Goal: Information Seeking & Learning: Compare options

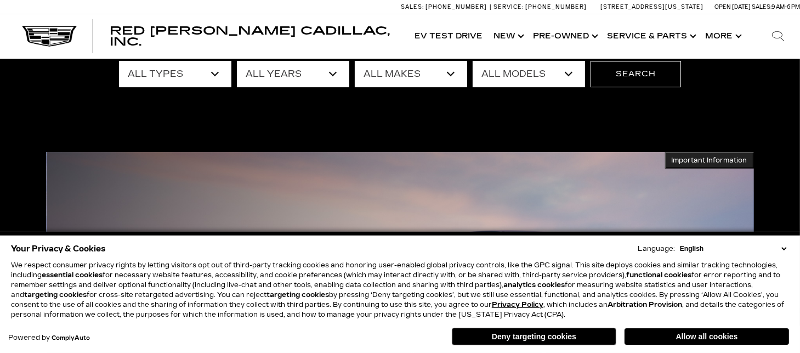
click at [571, 334] on button "Deny targeting cookies" at bounding box center [534, 337] width 165 height 18
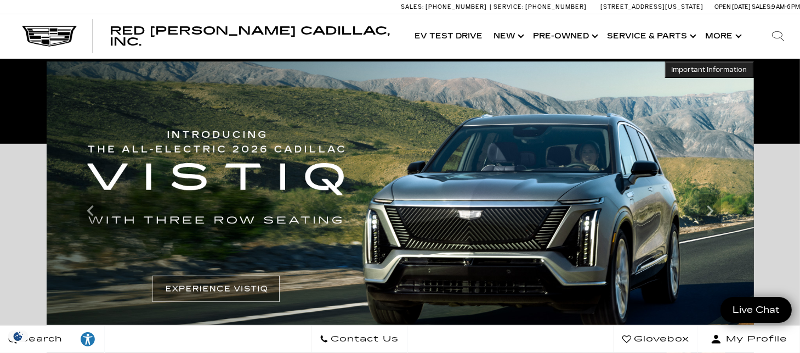
scroll to position [219, 0]
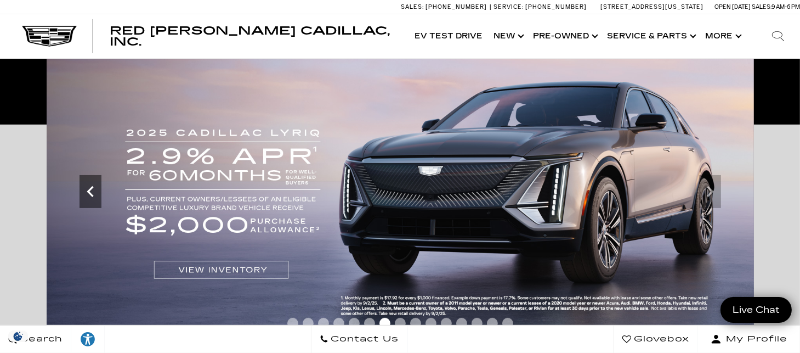
click at [90, 194] on icon "Previous" at bounding box center [90, 191] width 7 height 11
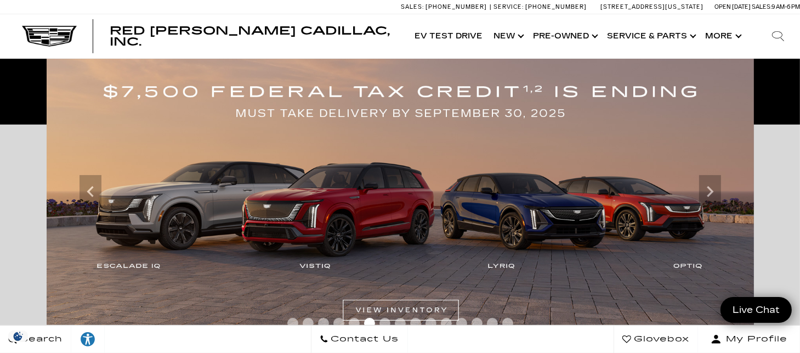
scroll to position [274, 0]
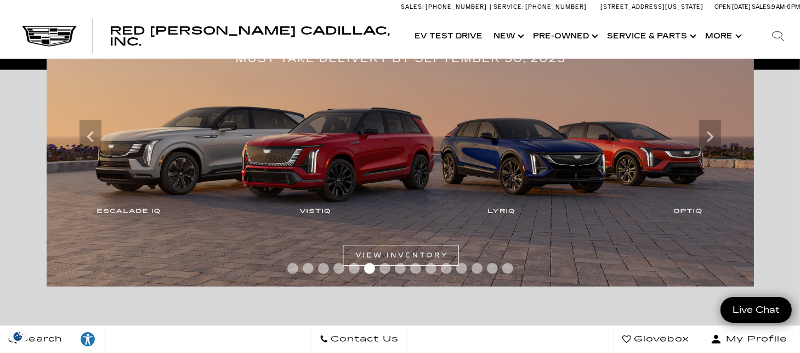
click at [386, 256] on img at bounding box center [401, 136] width 708 height 299
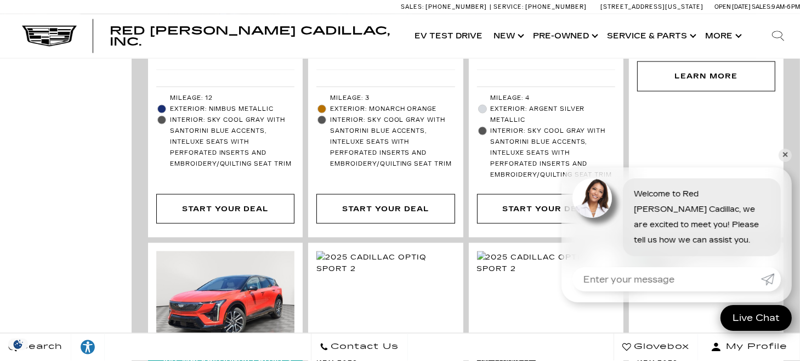
scroll to position [1756, 0]
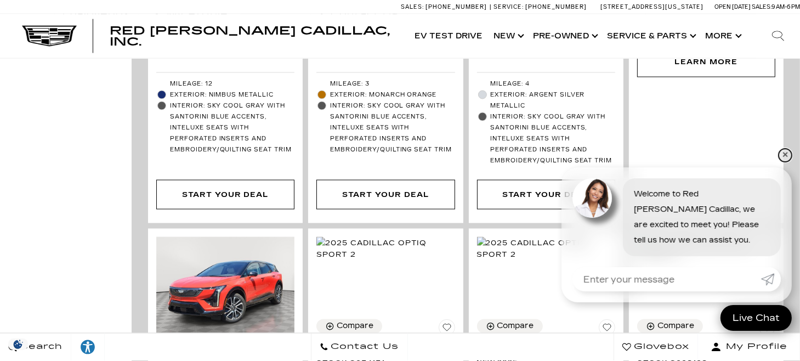
click at [786, 152] on link "✕" at bounding box center [785, 155] width 13 height 13
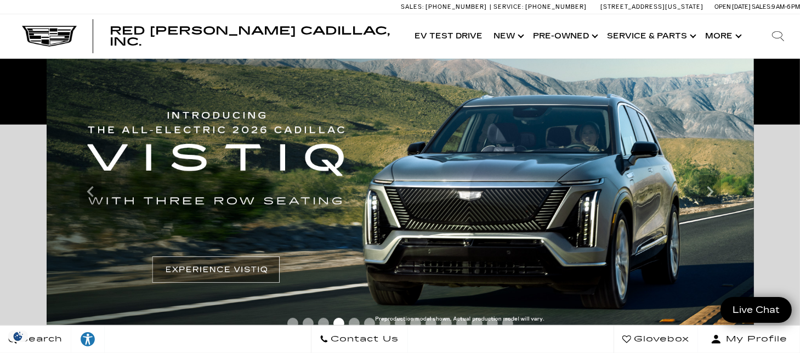
scroll to position [274, 0]
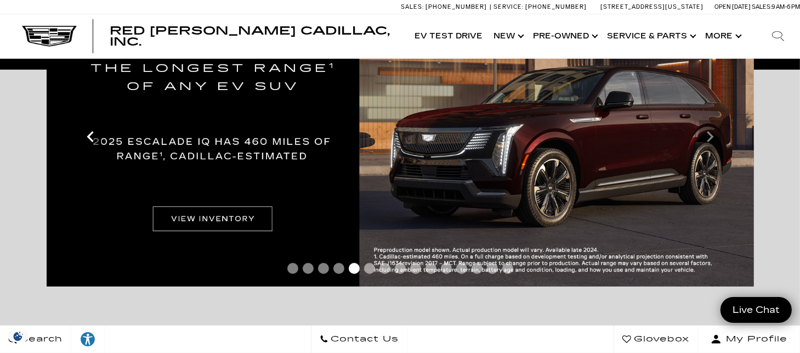
click at [93, 141] on icon "Previous" at bounding box center [90, 136] width 7 height 11
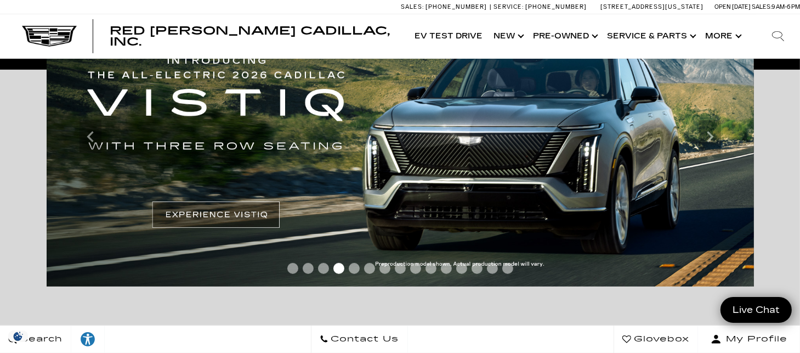
click at [179, 213] on img at bounding box center [401, 136] width 708 height 299
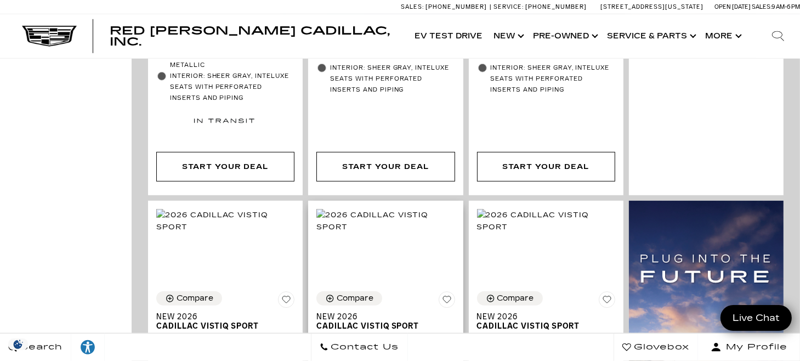
scroll to position [768, 0]
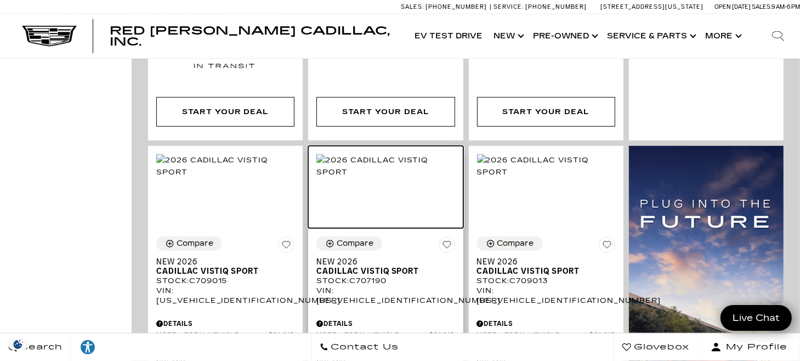
click at [380, 154] on img at bounding box center [386, 166] width 138 height 24
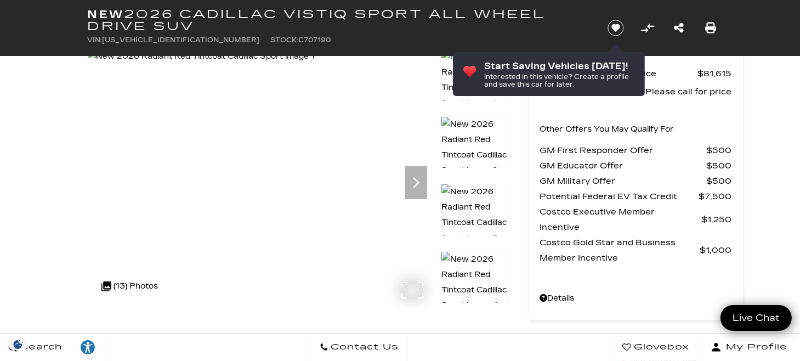
scroll to position [55, 0]
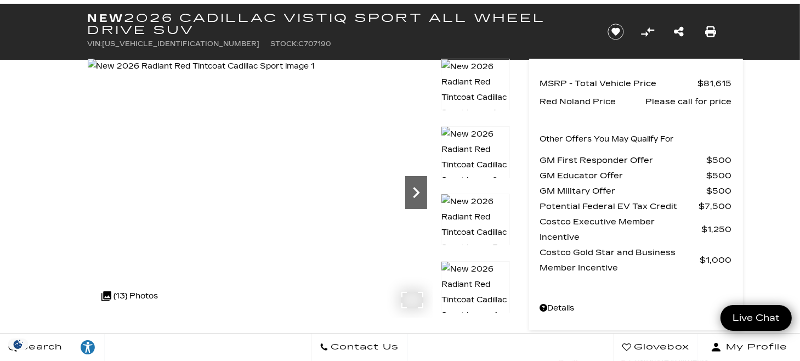
click at [413, 192] on icon "Next" at bounding box center [416, 193] width 22 height 22
click at [413, 191] on icon "Next" at bounding box center [416, 193] width 22 height 22
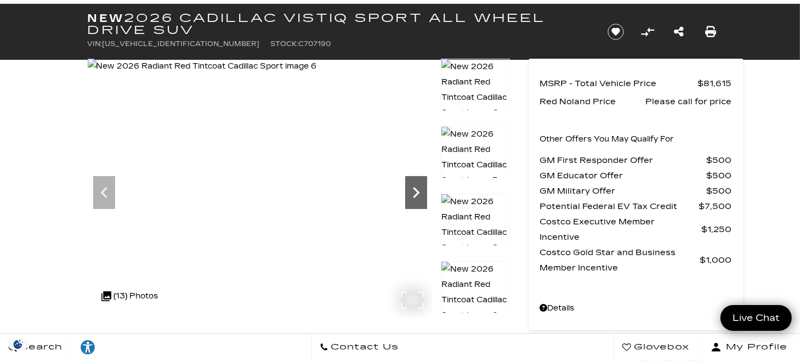
click at [413, 191] on icon "Next" at bounding box center [416, 193] width 22 height 22
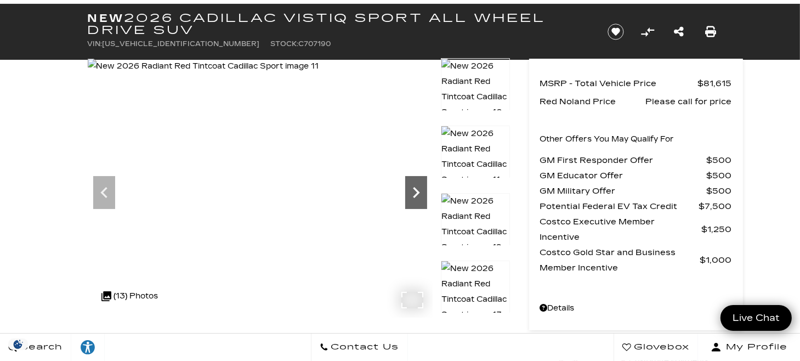
click at [413, 191] on icon "Next" at bounding box center [416, 193] width 22 height 22
click at [414, 192] on icon "Next" at bounding box center [416, 193] width 22 height 22
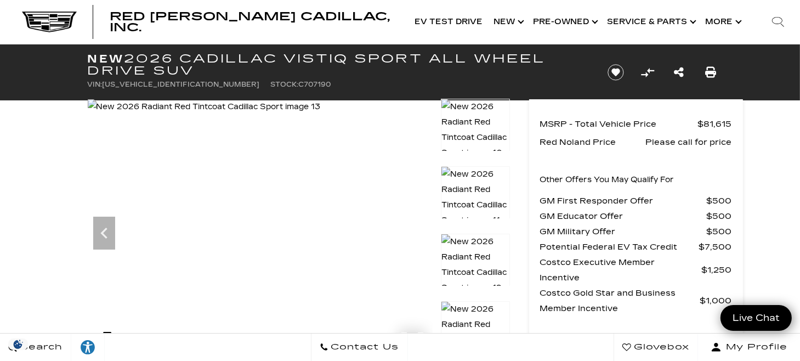
scroll to position [0, 0]
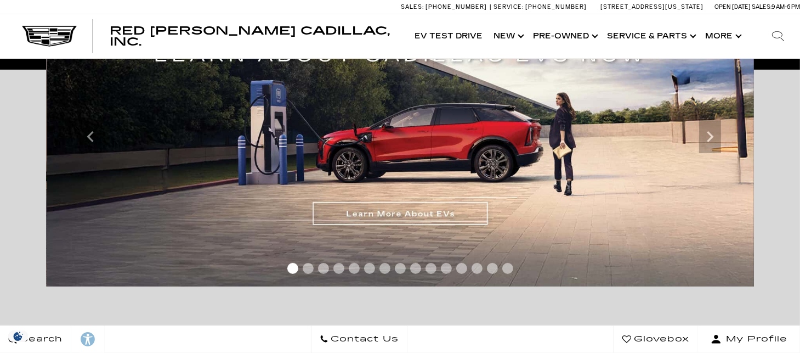
scroll to position [274, 0]
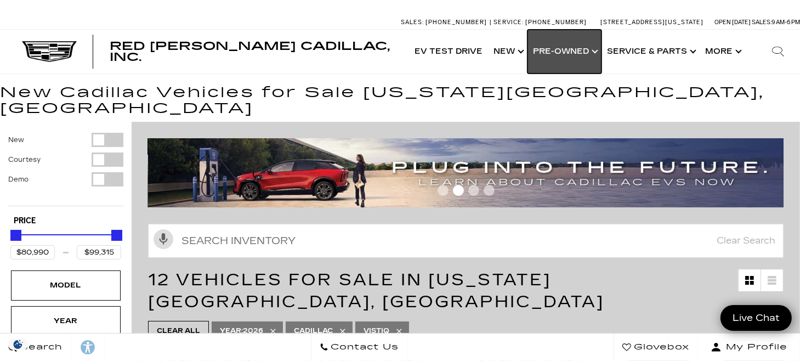
click at [597, 49] on link "Show Pre-Owned" at bounding box center [565, 52] width 74 height 44
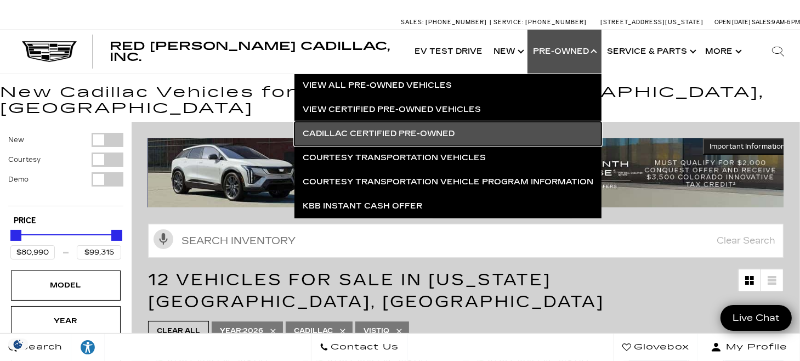
click at [456, 137] on link "Cadillac Certified Pre-Owned" at bounding box center [448, 134] width 307 height 24
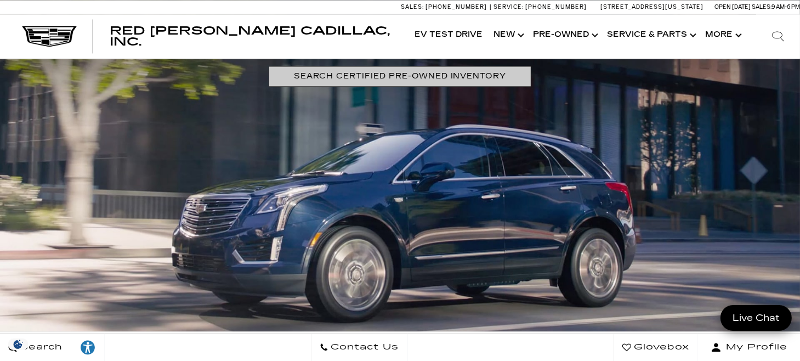
scroll to position [2249, 0]
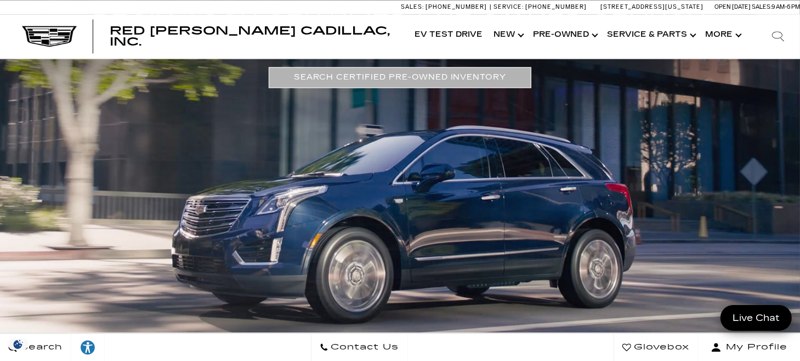
click at [413, 77] on link "SEARCH CERTIFIED PRE-OWNED INVENTORY" at bounding box center [400, 77] width 263 height 20
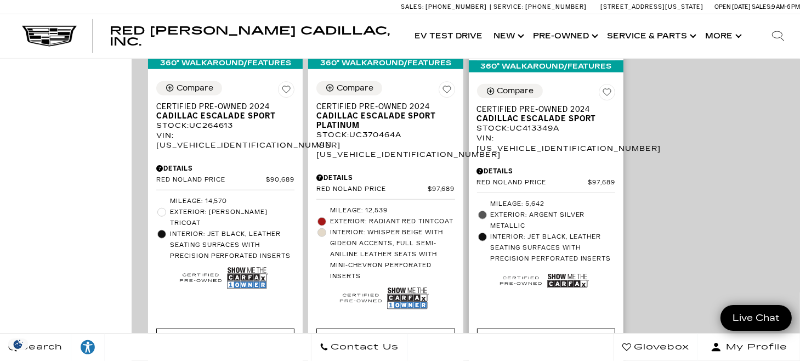
scroll to position [604, 0]
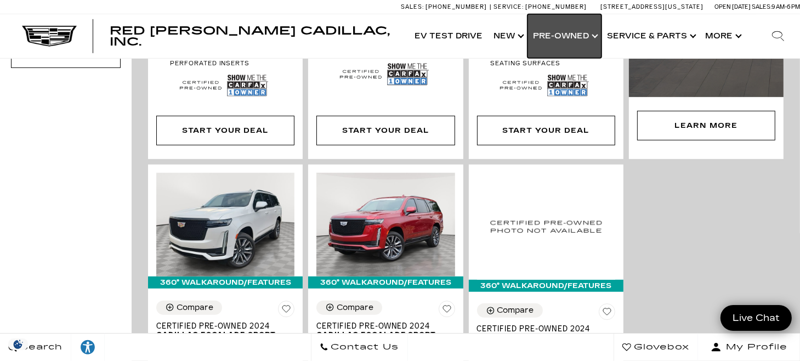
click at [575, 29] on link "Show Pre-Owned" at bounding box center [565, 36] width 74 height 44
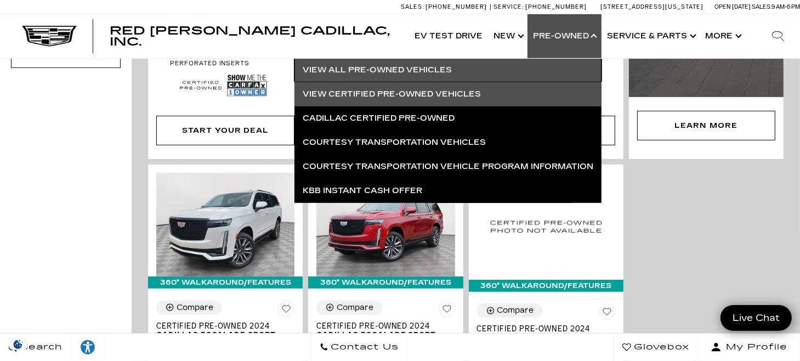
click at [456, 69] on link "View All Pre-Owned Vehicles" at bounding box center [448, 70] width 307 height 24
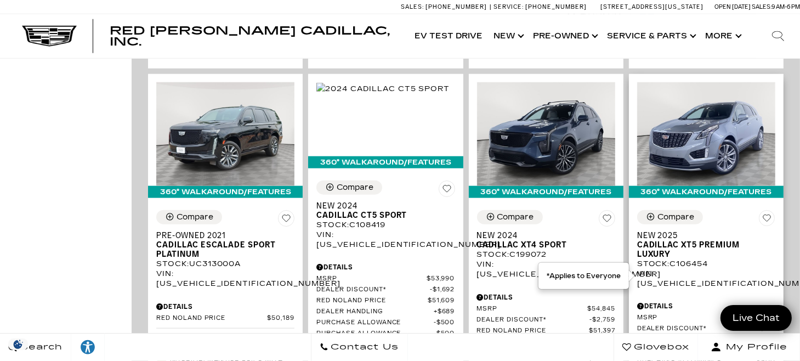
scroll to position [1152, 0]
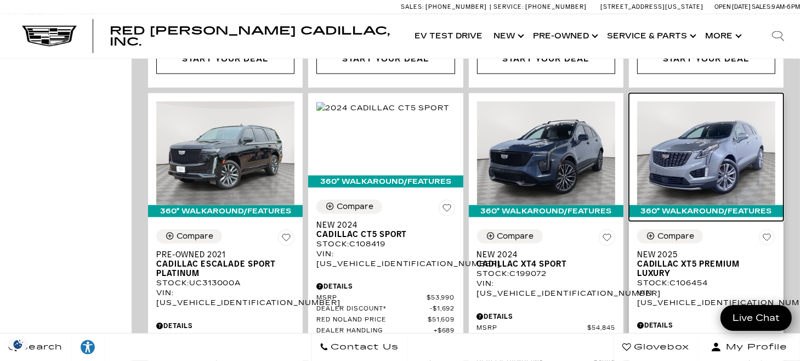
click at [727, 115] on img at bounding box center [707, 154] width 138 height 104
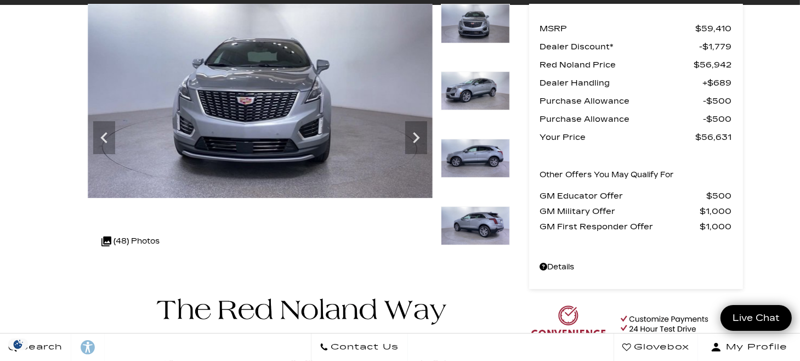
click at [487, 225] on img at bounding box center [475, 226] width 69 height 40
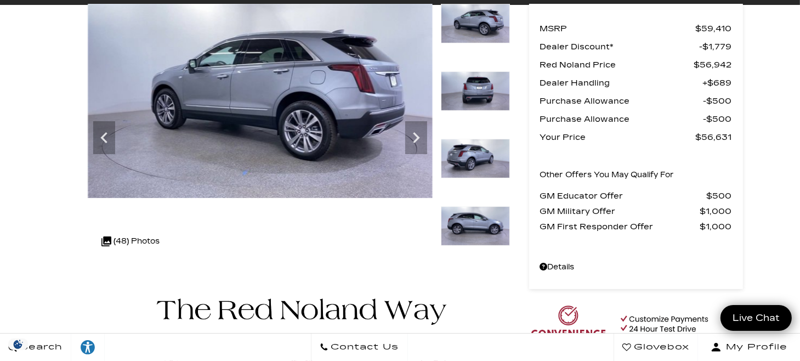
click at [487, 225] on img at bounding box center [475, 226] width 69 height 40
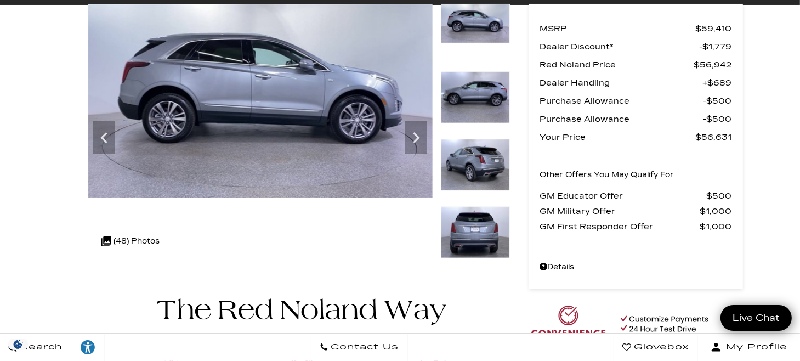
click at [487, 225] on img at bounding box center [475, 232] width 69 height 52
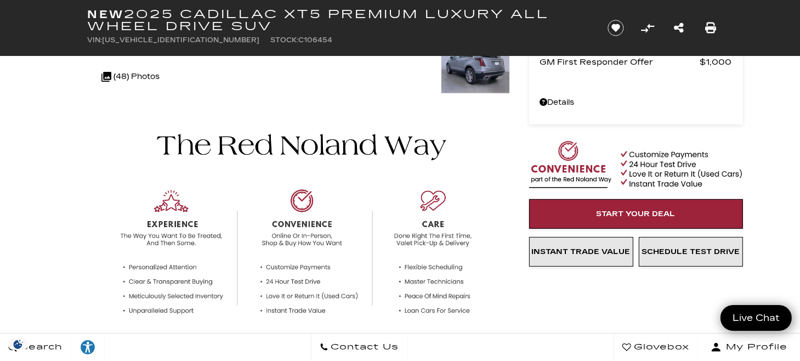
scroll to position [110, 0]
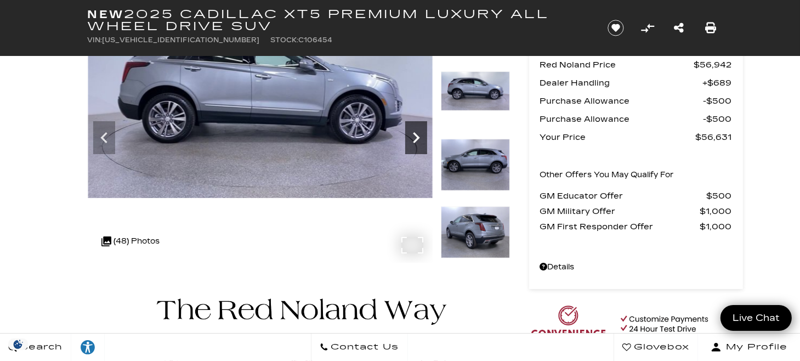
click at [419, 136] on icon "Next" at bounding box center [416, 138] width 22 height 22
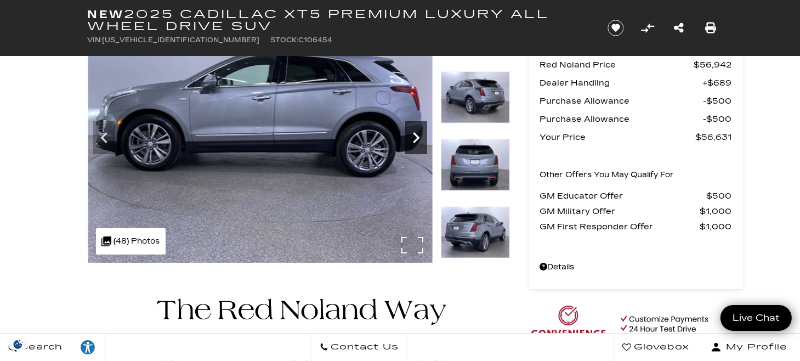
click at [419, 136] on icon "Next" at bounding box center [416, 138] width 22 height 22
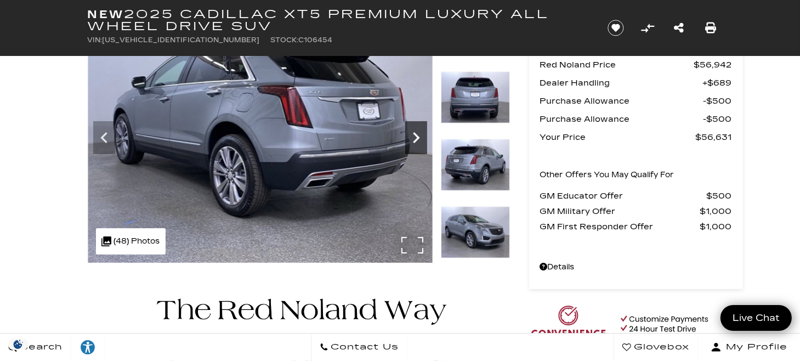
click at [419, 136] on icon "Next" at bounding box center [416, 138] width 22 height 22
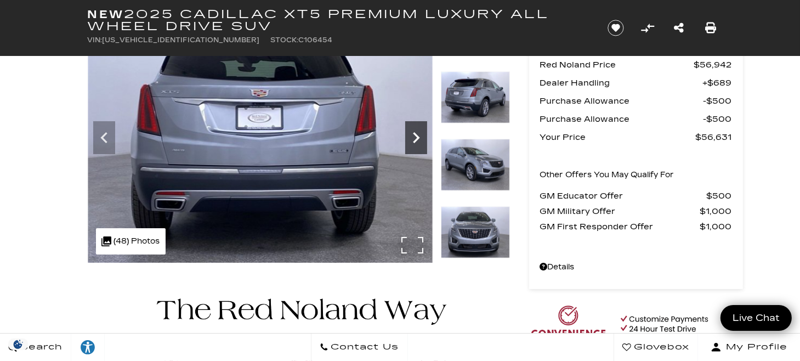
click at [419, 136] on icon "Next" at bounding box center [416, 138] width 22 height 22
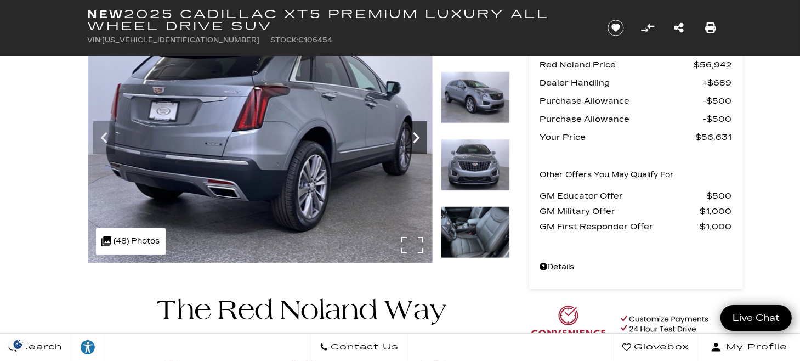
click at [419, 136] on icon "Next" at bounding box center [416, 138] width 22 height 22
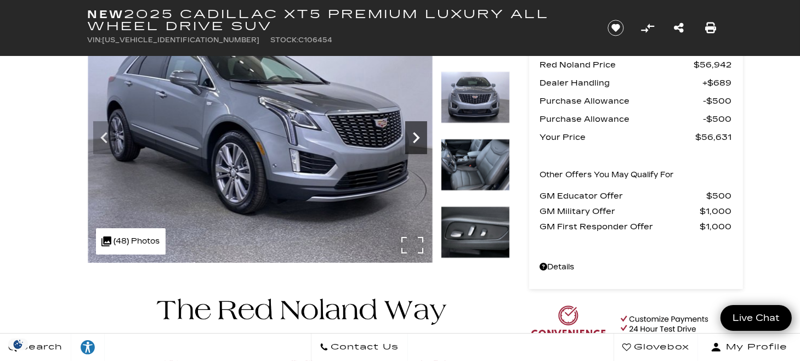
click at [419, 136] on icon "Next" at bounding box center [416, 138] width 22 height 22
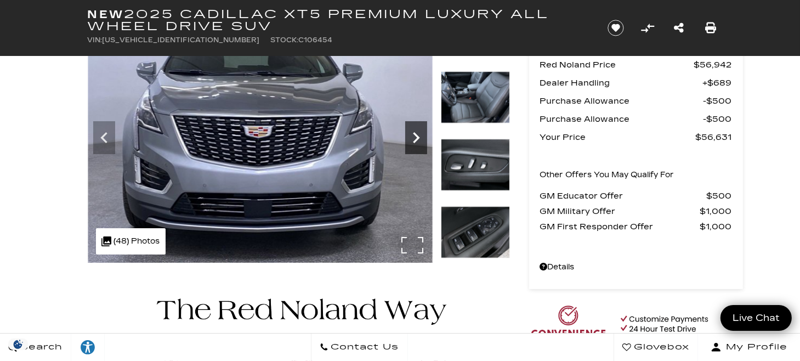
click at [419, 136] on icon "Next" at bounding box center [416, 138] width 22 height 22
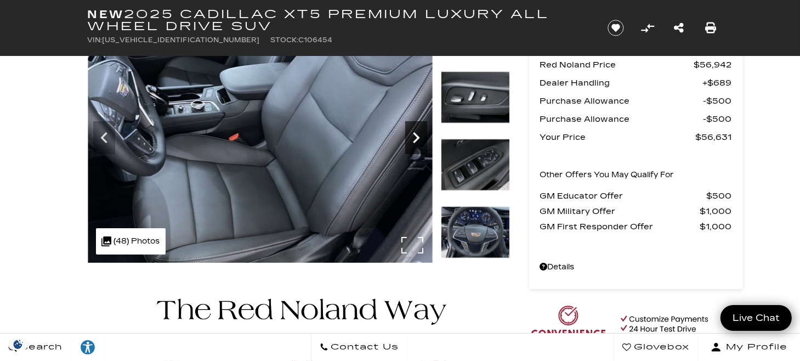
click at [413, 145] on icon "Next" at bounding box center [416, 138] width 22 height 22
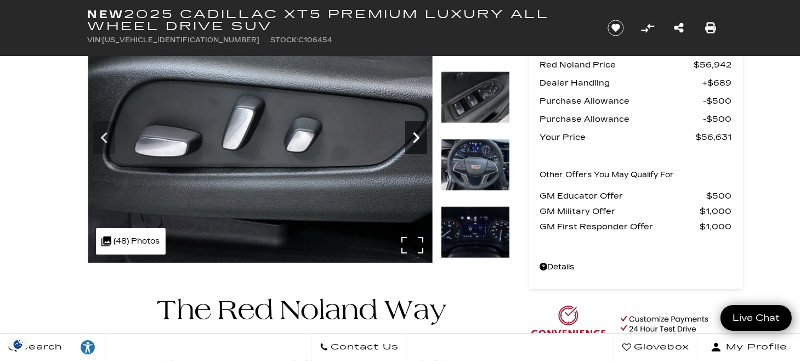
click at [413, 145] on icon "Next" at bounding box center [416, 138] width 22 height 22
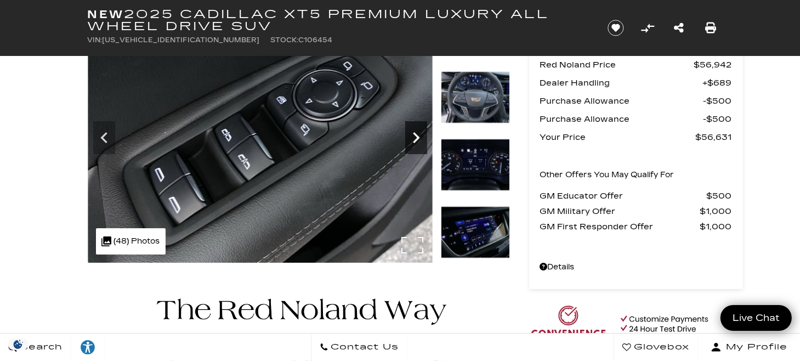
click at [413, 145] on icon "Next" at bounding box center [416, 138] width 22 height 22
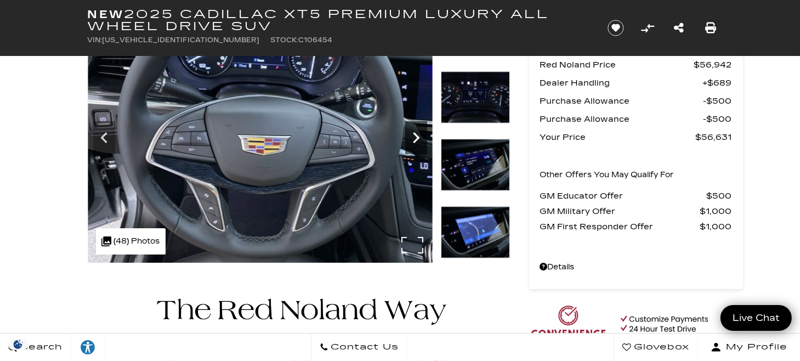
click at [413, 145] on icon "Next" at bounding box center [416, 138] width 22 height 22
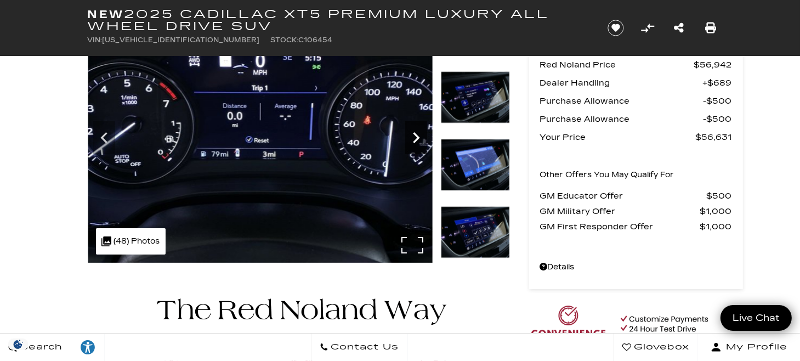
click at [413, 145] on icon "Next" at bounding box center [416, 138] width 22 height 22
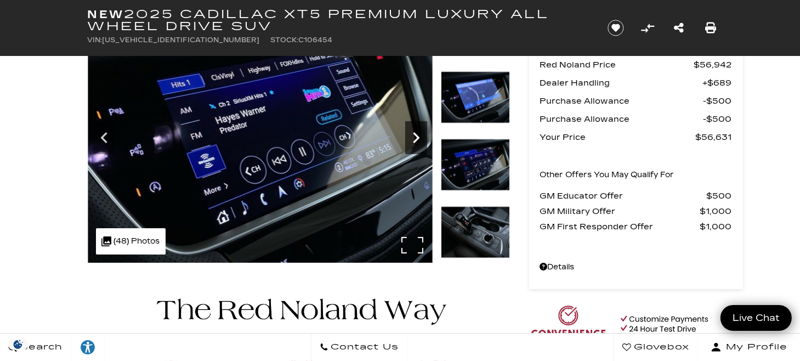
click at [413, 145] on icon "Next" at bounding box center [416, 138] width 22 height 22
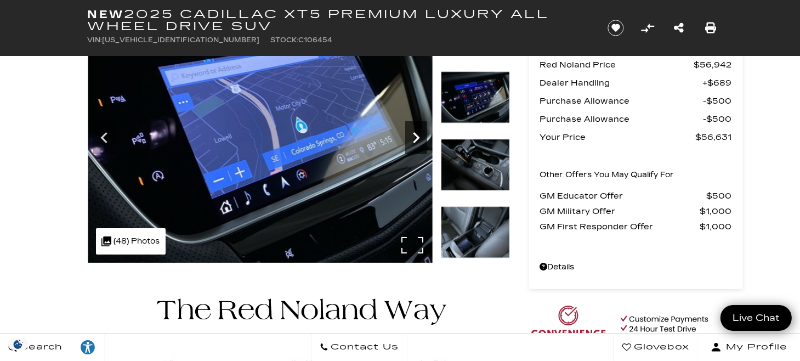
click at [413, 145] on icon "Next" at bounding box center [416, 138] width 22 height 22
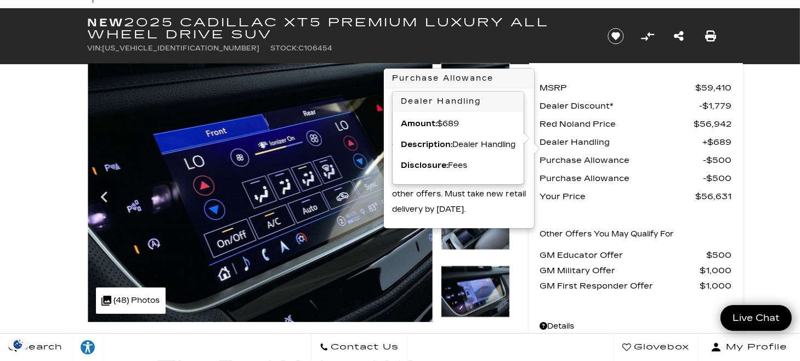
scroll to position [0, 0]
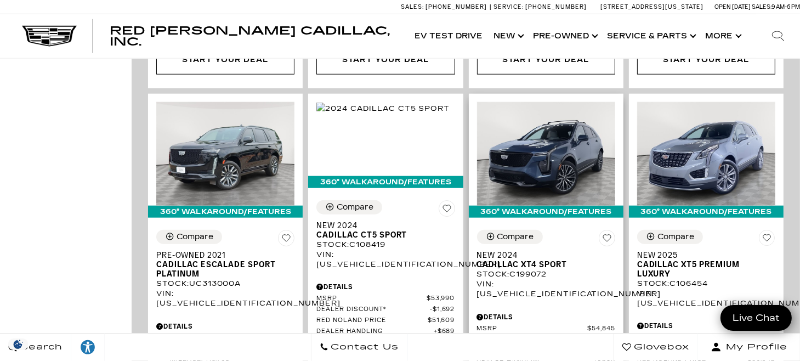
scroll to position [1152, 0]
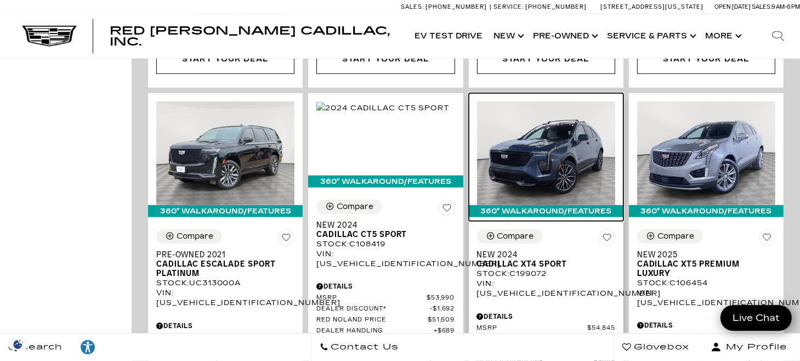
click at [584, 130] on img at bounding box center [546, 154] width 138 height 104
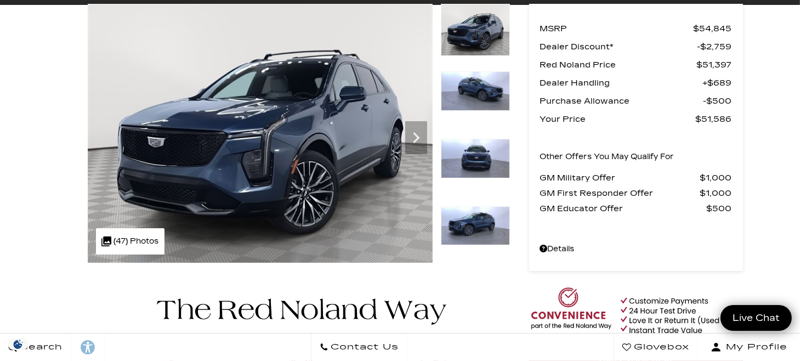
click at [476, 38] on img at bounding box center [475, 30] width 69 height 52
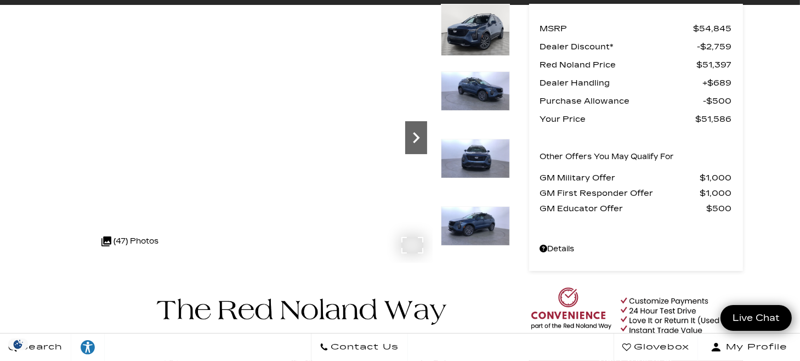
click at [414, 148] on icon "Next" at bounding box center [416, 138] width 22 height 22
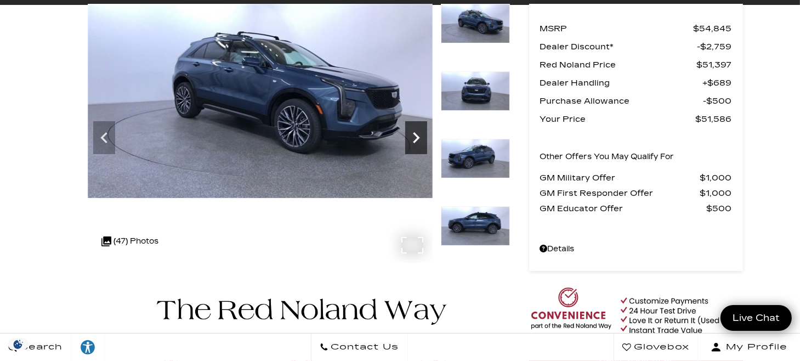
click at [414, 148] on icon "Next" at bounding box center [416, 138] width 22 height 22
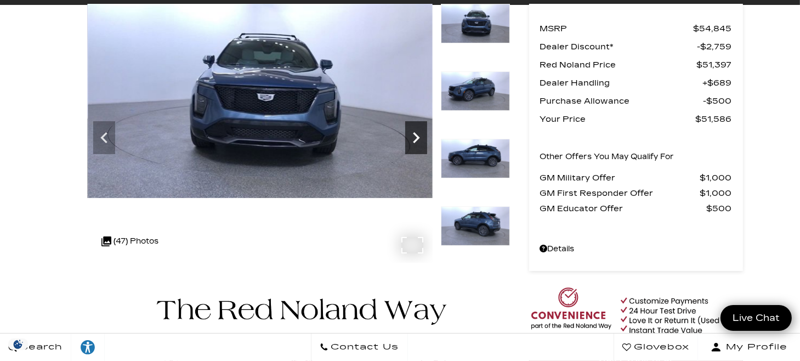
click at [414, 148] on icon "Next" at bounding box center [416, 138] width 22 height 22
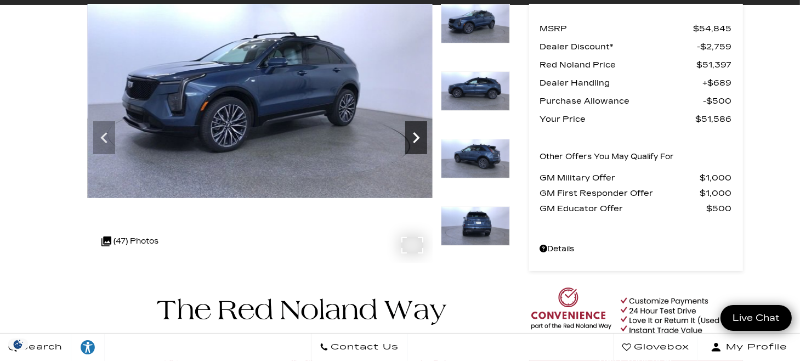
click at [414, 148] on icon "Next" at bounding box center [416, 138] width 22 height 22
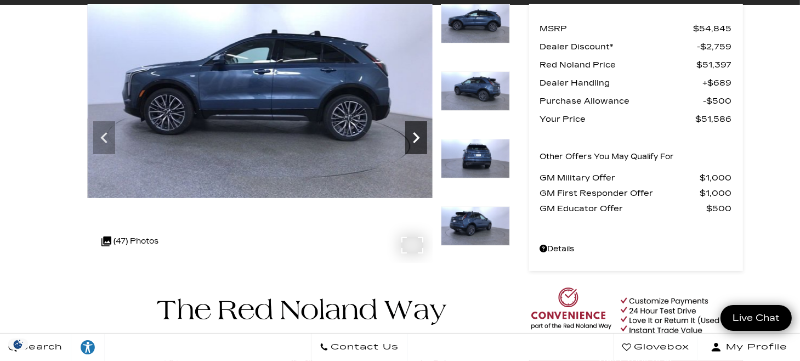
click at [410, 134] on icon "Next" at bounding box center [416, 138] width 22 height 22
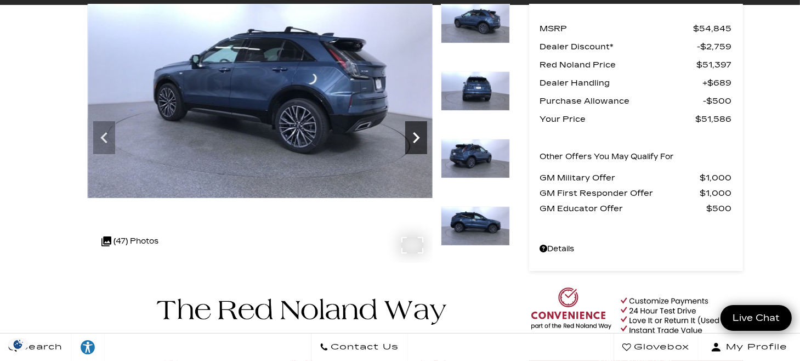
click at [410, 134] on icon "Next" at bounding box center [416, 138] width 22 height 22
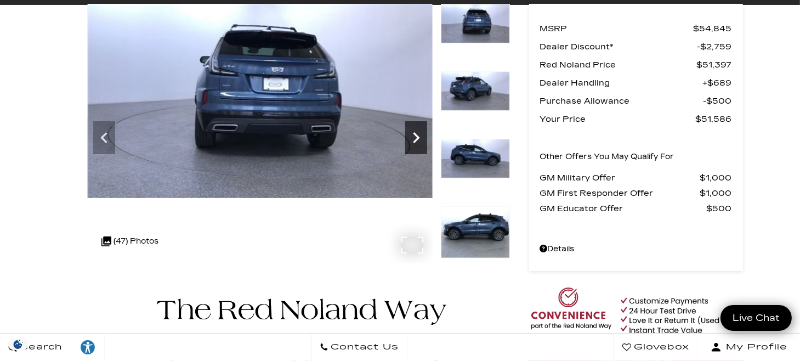
click at [410, 134] on icon "Next" at bounding box center [416, 138] width 22 height 22
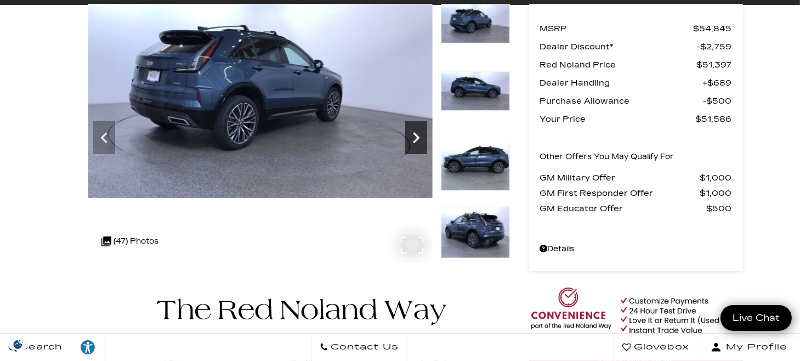
click at [410, 134] on icon "Next" at bounding box center [416, 138] width 22 height 22
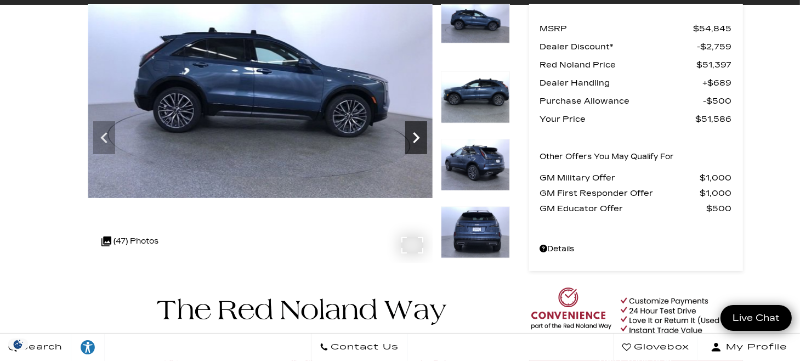
click at [410, 134] on icon "Next" at bounding box center [416, 138] width 22 height 22
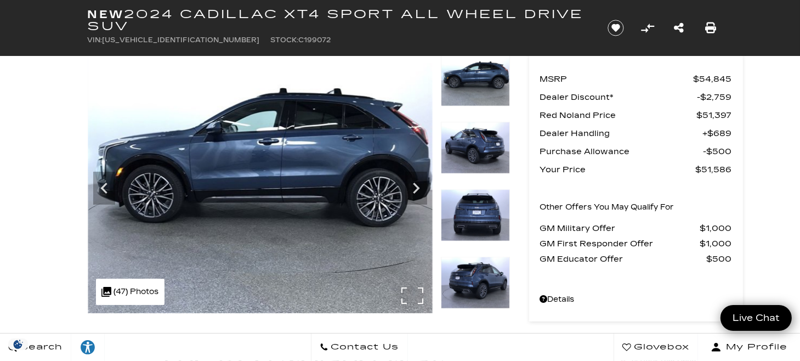
scroll to position [55, 0]
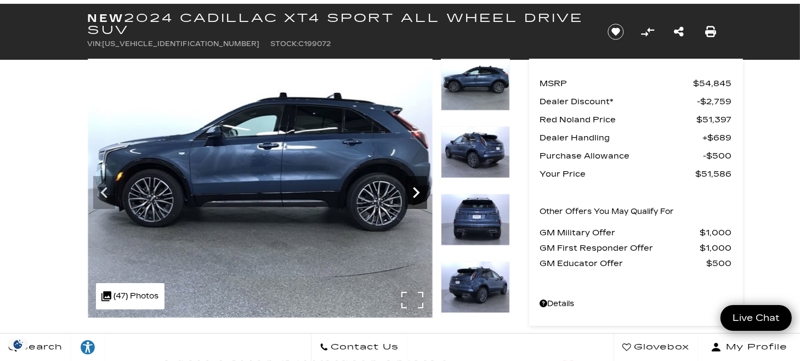
click at [413, 189] on icon "Next" at bounding box center [416, 193] width 22 height 22
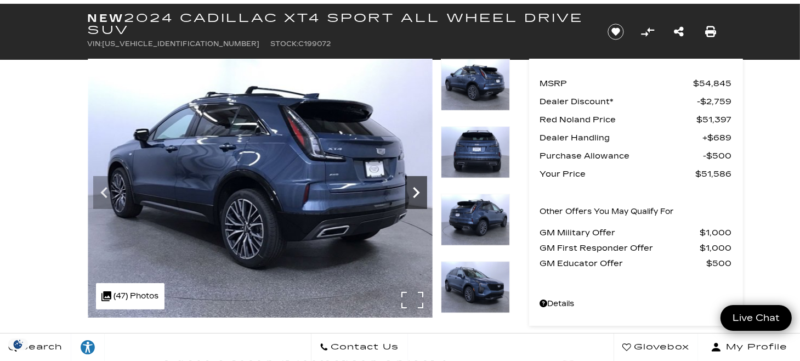
click at [414, 189] on icon "Next" at bounding box center [416, 192] width 7 height 11
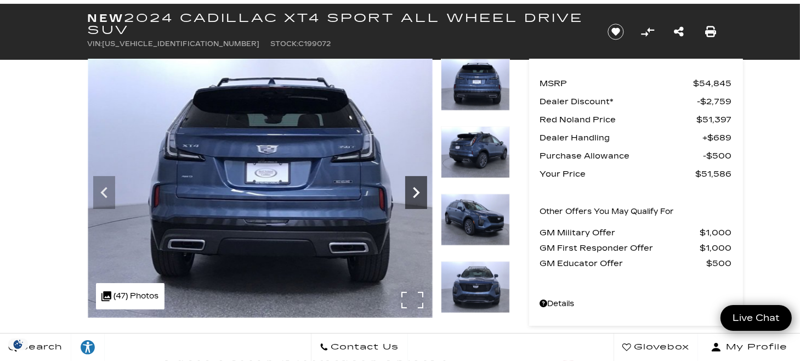
click at [413, 190] on icon "Next" at bounding box center [416, 193] width 22 height 22
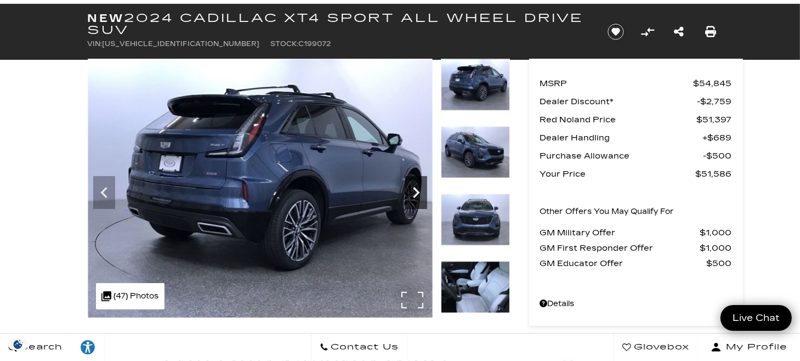
click at [413, 190] on icon "Next" at bounding box center [416, 193] width 22 height 22
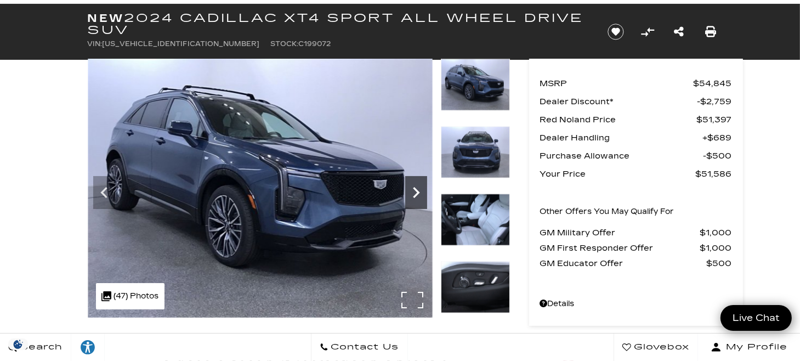
click at [413, 190] on icon "Next" at bounding box center [416, 193] width 22 height 22
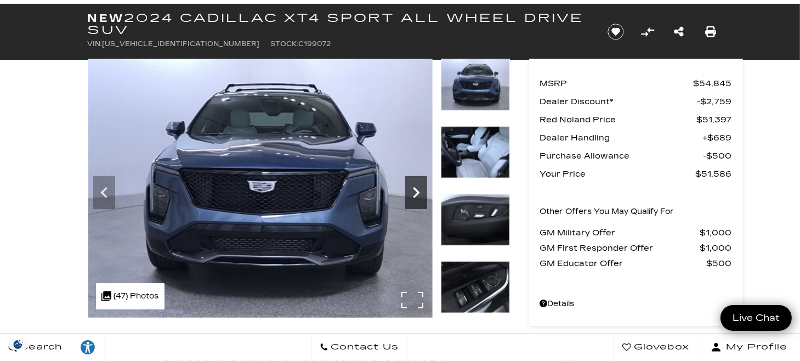
click at [413, 190] on icon "Next" at bounding box center [416, 193] width 22 height 22
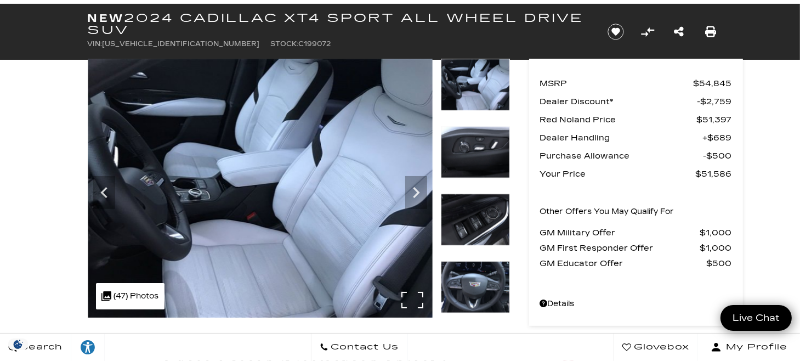
click at [413, 297] on img at bounding box center [260, 188] width 345 height 259
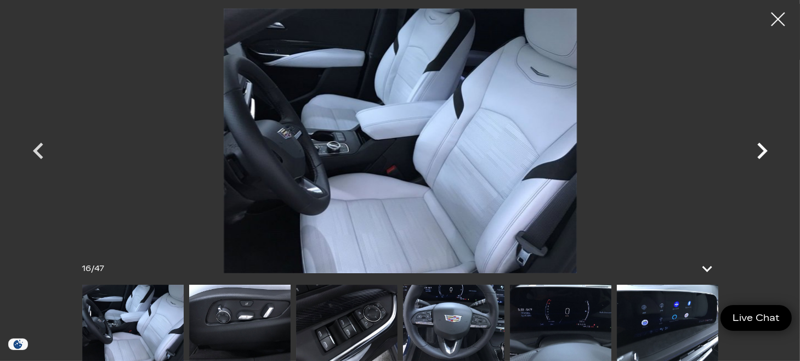
click at [757, 145] on icon "Next" at bounding box center [762, 150] width 33 height 33
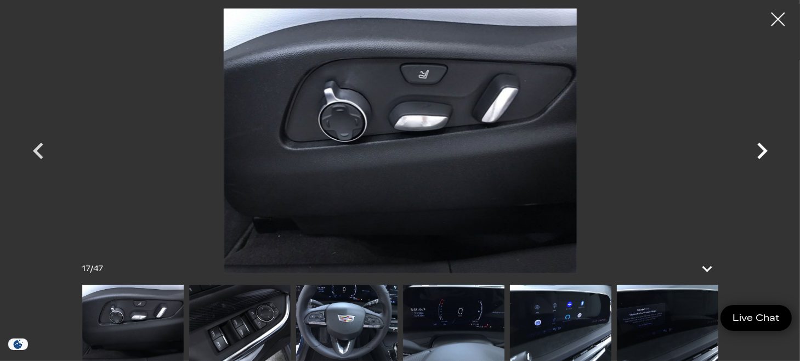
click at [757, 145] on icon "Next" at bounding box center [762, 150] width 33 height 33
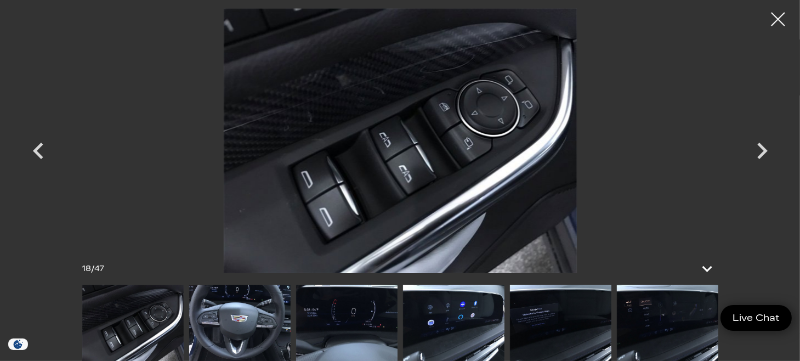
scroll to position [0, 0]
click at [764, 152] on icon "Next" at bounding box center [763, 151] width 10 height 16
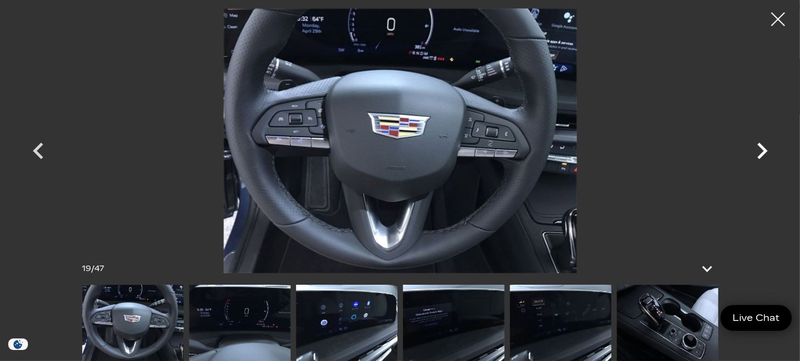
click at [764, 152] on icon "Next" at bounding box center [763, 151] width 10 height 16
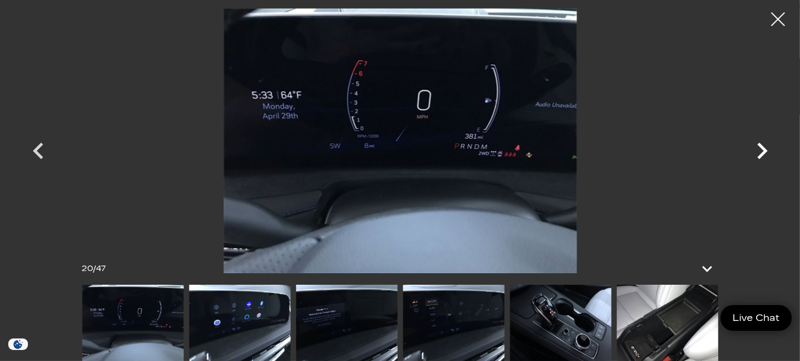
click at [764, 152] on icon "Next" at bounding box center [763, 151] width 10 height 16
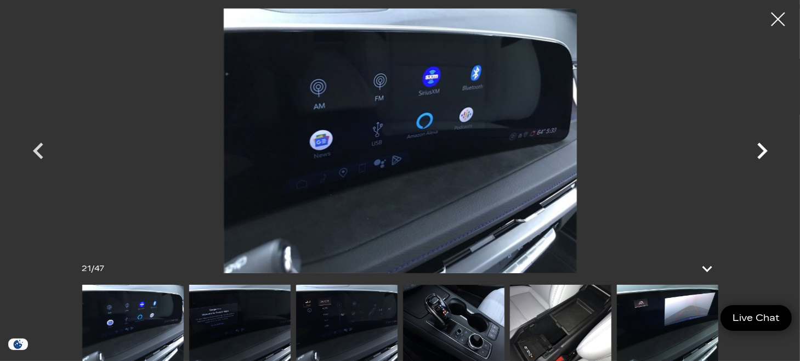
click at [764, 152] on icon "Next" at bounding box center [763, 151] width 10 height 16
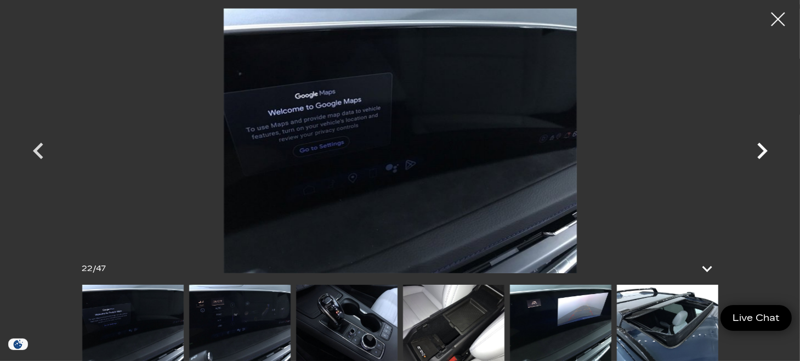
click at [764, 152] on icon "Next" at bounding box center [763, 151] width 10 height 16
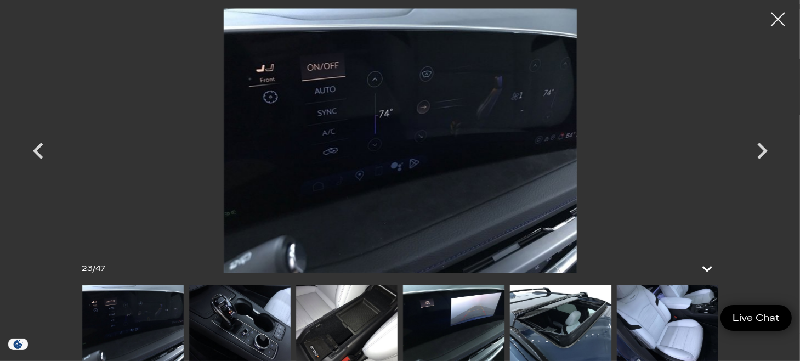
click at [678, 317] on img at bounding box center [668, 323] width 102 height 76
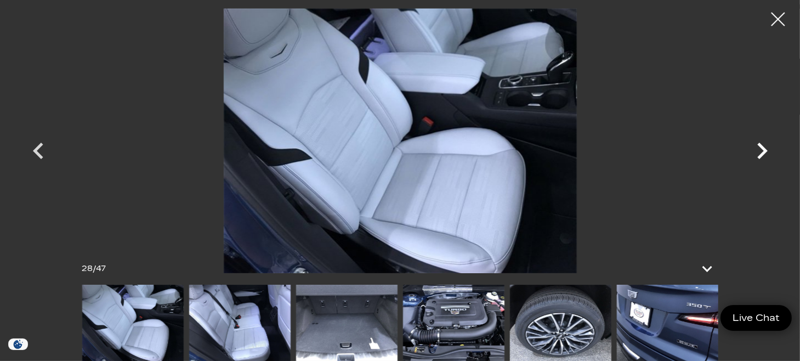
click at [771, 144] on icon "Next" at bounding box center [762, 150] width 33 height 33
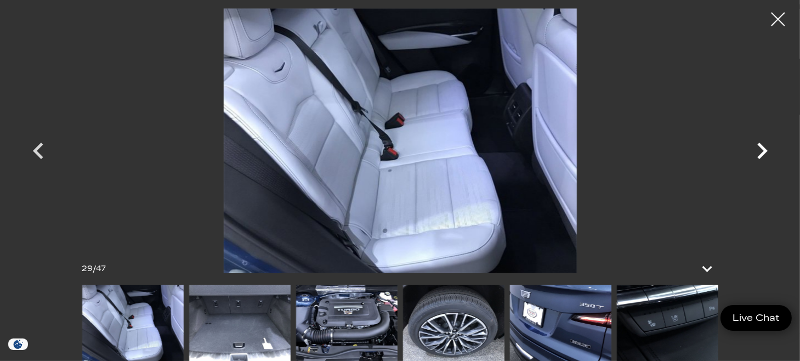
click at [762, 148] on icon "Next" at bounding box center [763, 151] width 10 height 16
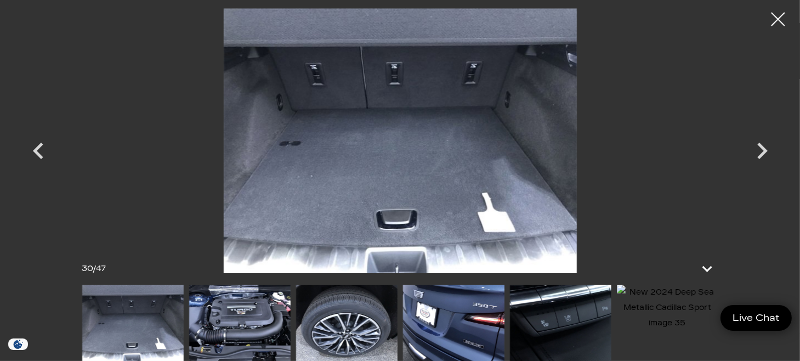
scroll to position [55, 0]
click at [410, 167] on img at bounding box center [400, 140] width 658 height 265
click at [358, 164] on img at bounding box center [400, 140] width 658 height 265
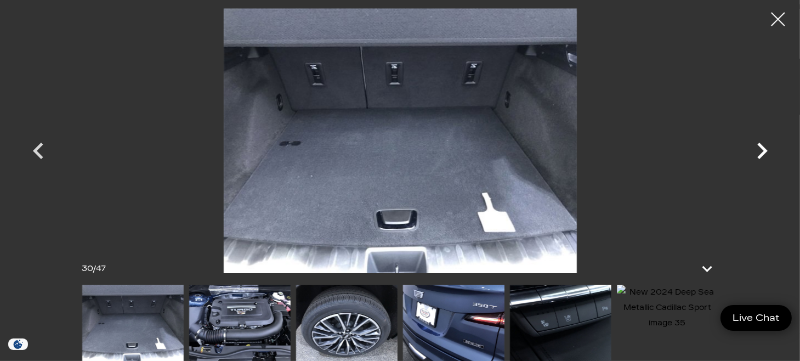
click at [765, 148] on icon "Next" at bounding box center [762, 150] width 33 height 33
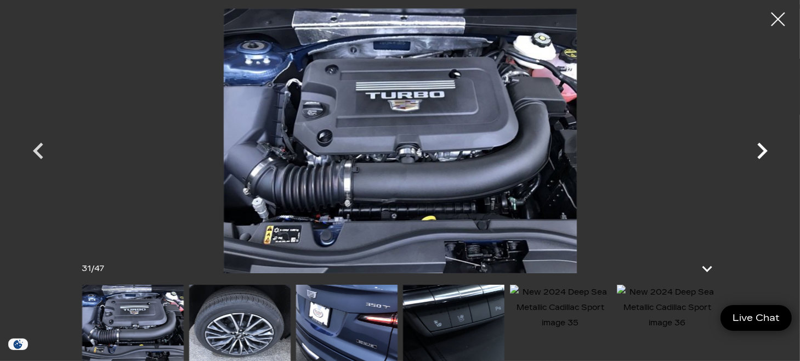
click at [761, 148] on icon "Next" at bounding box center [762, 150] width 33 height 33
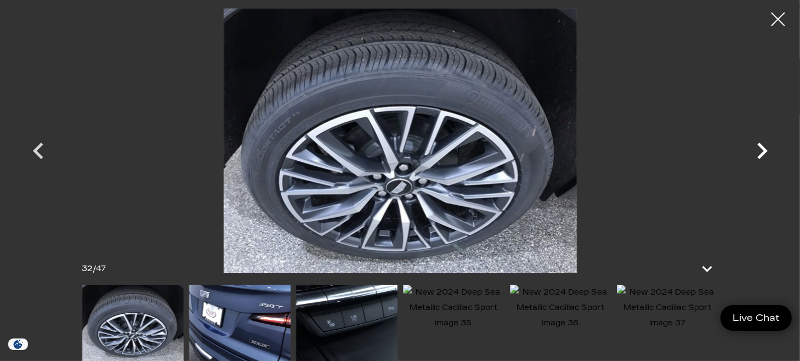
click at [761, 148] on icon "Next" at bounding box center [762, 150] width 33 height 33
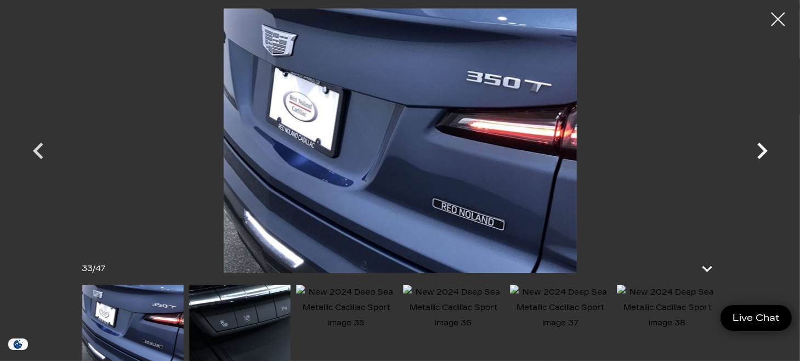
click at [758, 156] on icon "Next" at bounding box center [762, 150] width 33 height 33
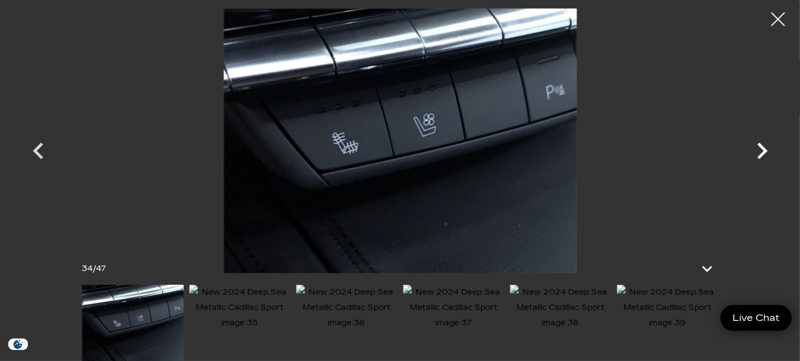
click at [758, 156] on icon "Next" at bounding box center [762, 150] width 33 height 33
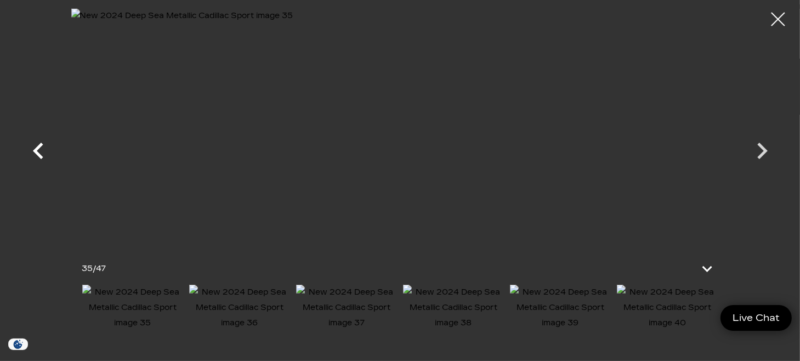
click at [45, 150] on icon "Previous" at bounding box center [38, 150] width 33 height 33
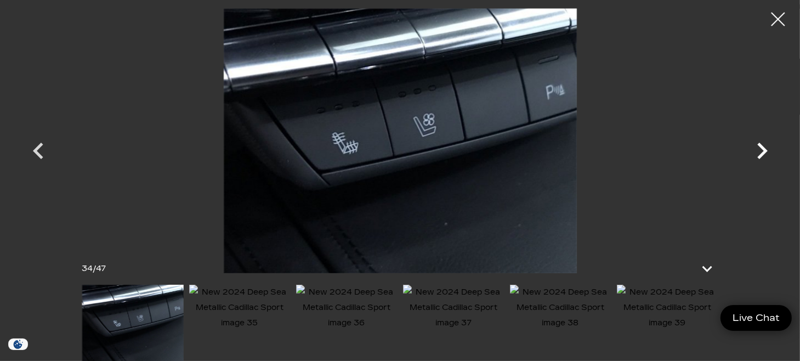
click at [759, 148] on icon "Next" at bounding box center [762, 150] width 33 height 33
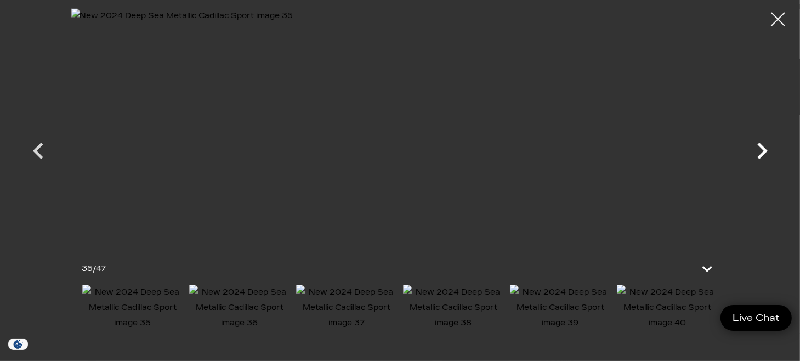
click at [756, 148] on icon "Next" at bounding box center [762, 150] width 33 height 33
click at [783, 21] on div at bounding box center [778, 19] width 29 height 29
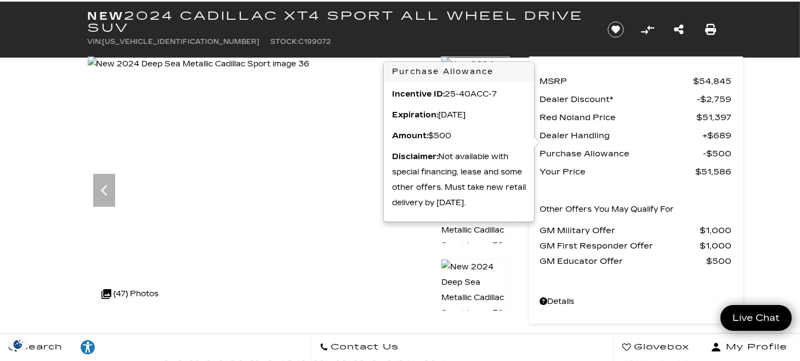
scroll to position [55, 0]
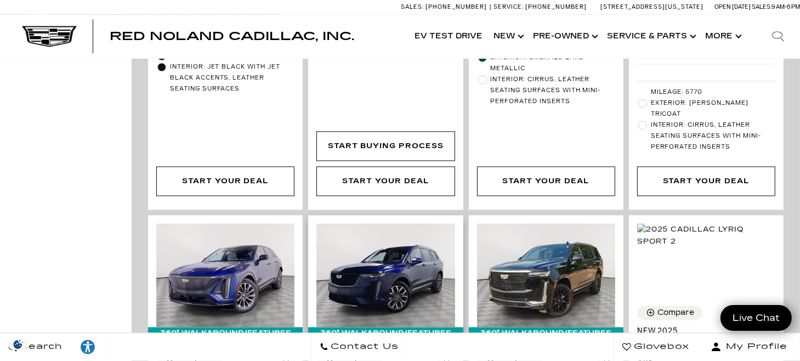
scroll to position [2140, 0]
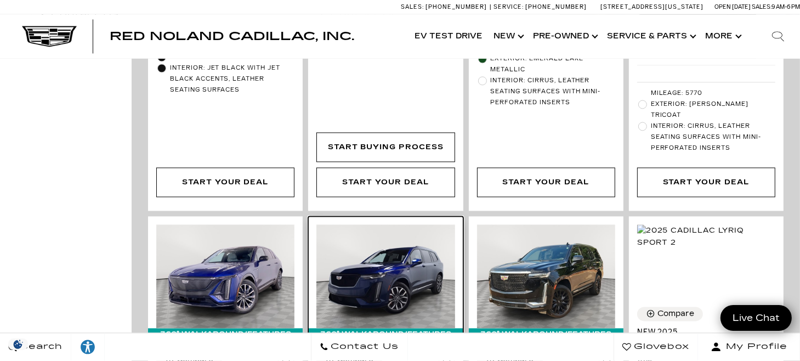
click at [375, 224] on img at bounding box center [386, 276] width 138 height 104
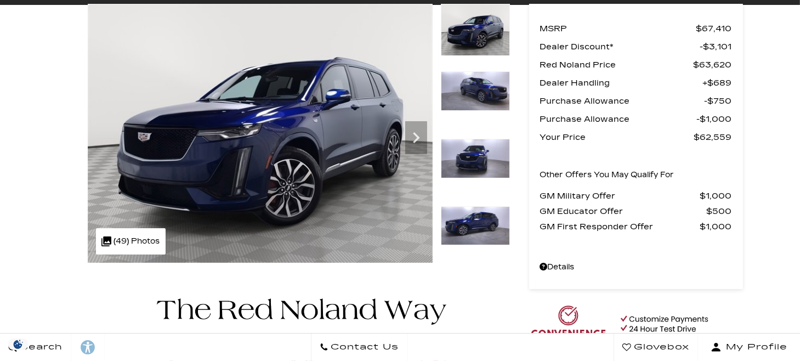
scroll to position [110, 0]
click at [493, 233] on img at bounding box center [475, 226] width 69 height 40
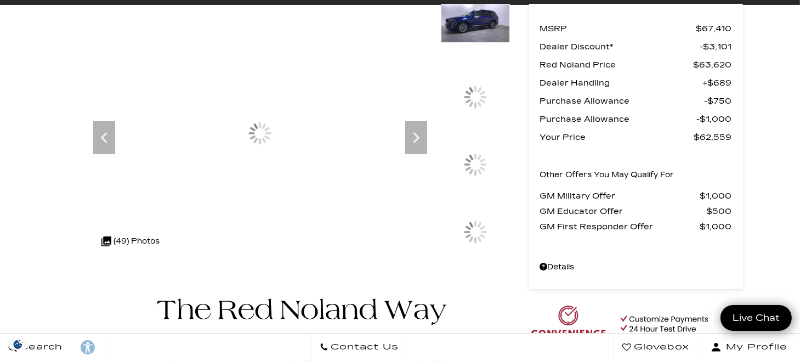
scroll to position [0, 0]
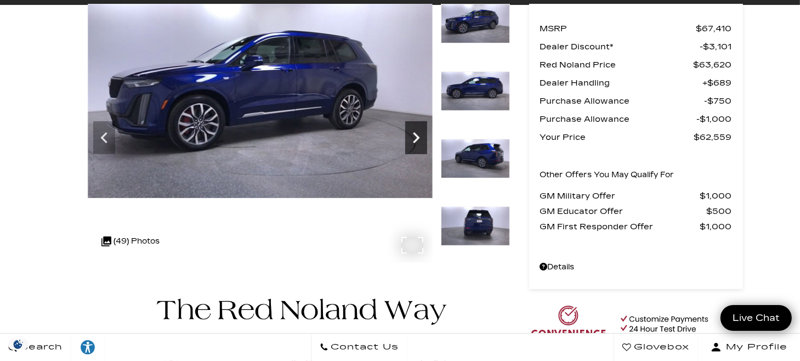
click at [419, 134] on icon "Next" at bounding box center [416, 138] width 22 height 22
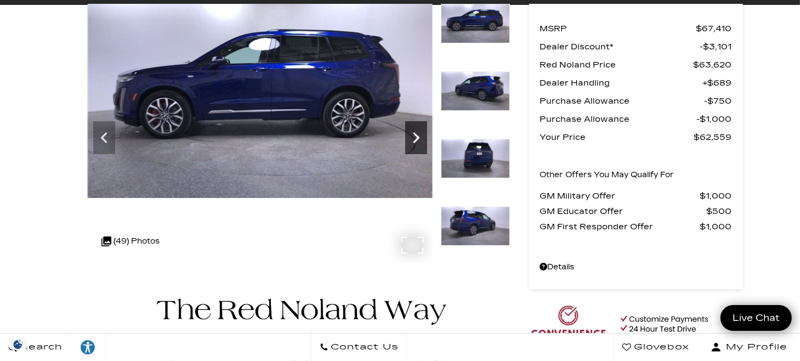
click at [419, 134] on icon "Next" at bounding box center [416, 138] width 22 height 22
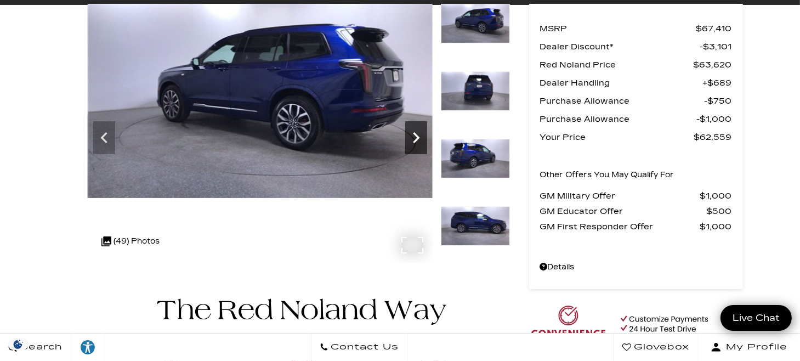
click at [419, 134] on icon "Next" at bounding box center [416, 138] width 22 height 22
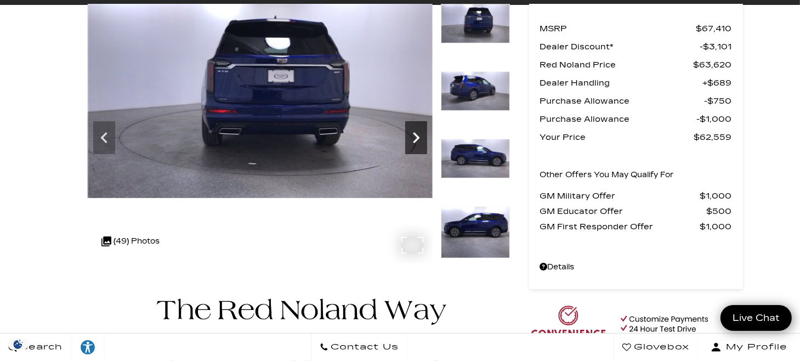
click at [419, 134] on icon "Next" at bounding box center [416, 138] width 22 height 22
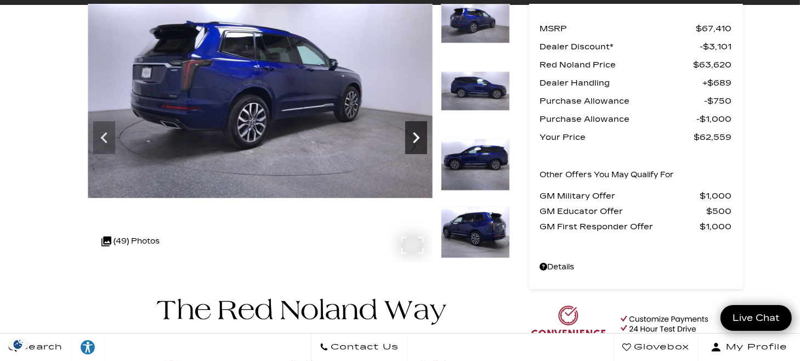
click at [419, 134] on icon "Next" at bounding box center [416, 138] width 22 height 22
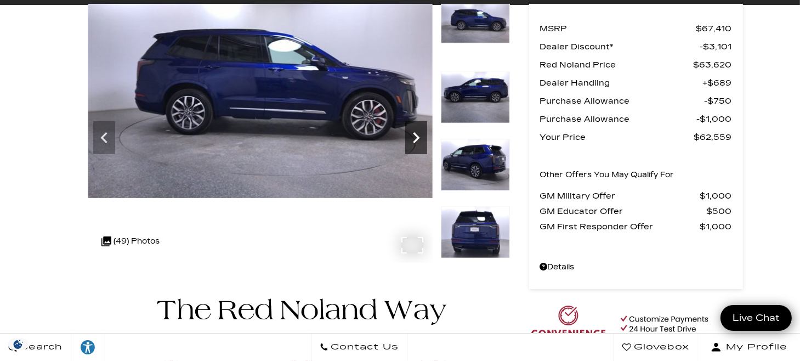
click at [419, 134] on icon "Next" at bounding box center [416, 138] width 22 height 22
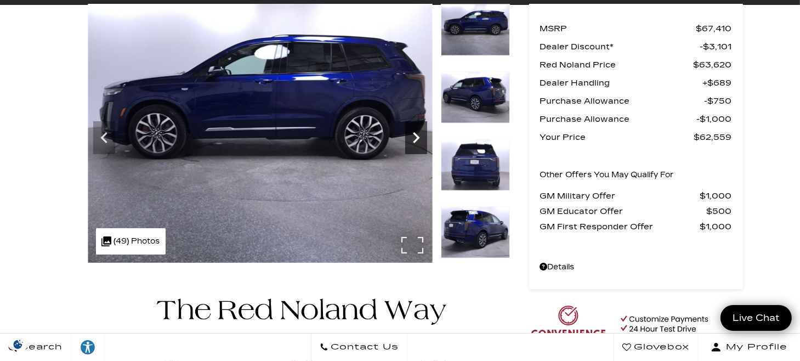
click at [419, 134] on icon "Next" at bounding box center [416, 138] width 22 height 22
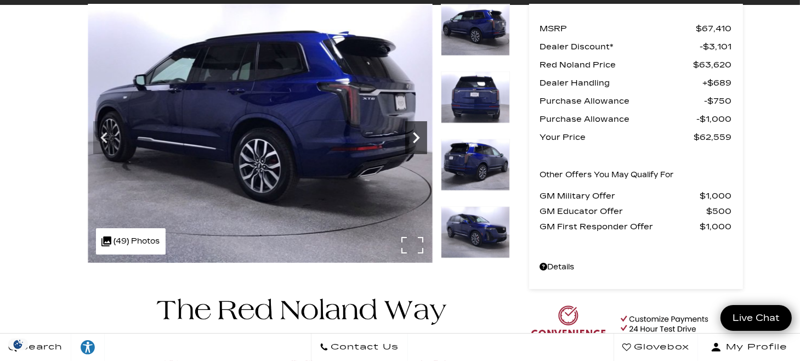
click at [419, 134] on icon "Next" at bounding box center [416, 138] width 22 height 22
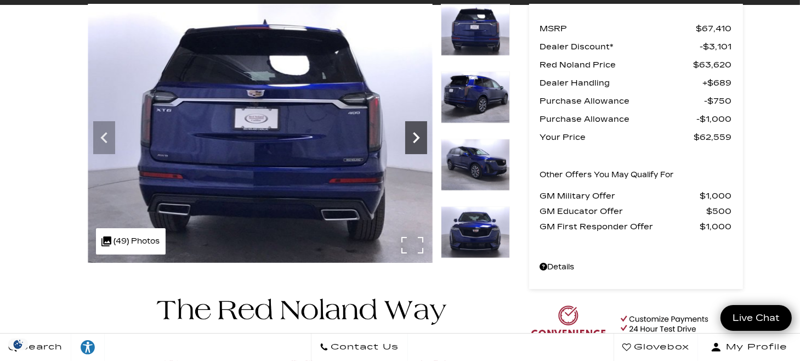
click at [419, 134] on icon "Next" at bounding box center [416, 138] width 22 height 22
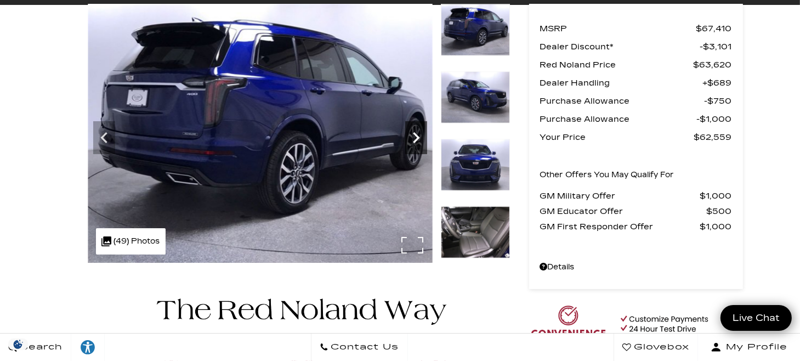
click at [419, 134] on icon "Next" at bounding box center [416, 138] width 22 height 22
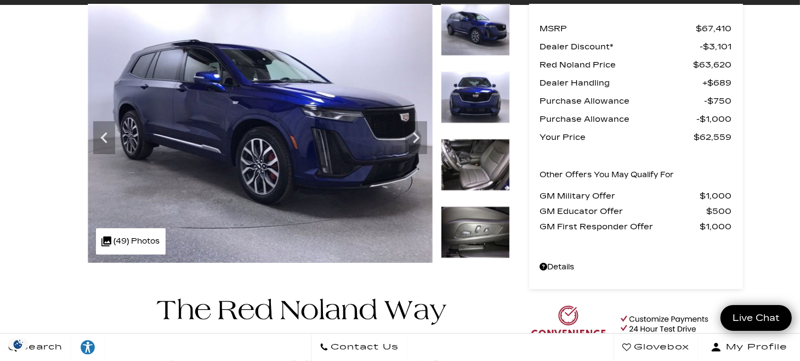
click at [487, 167] on img at bounding box center [475, 165] width 69 height 52
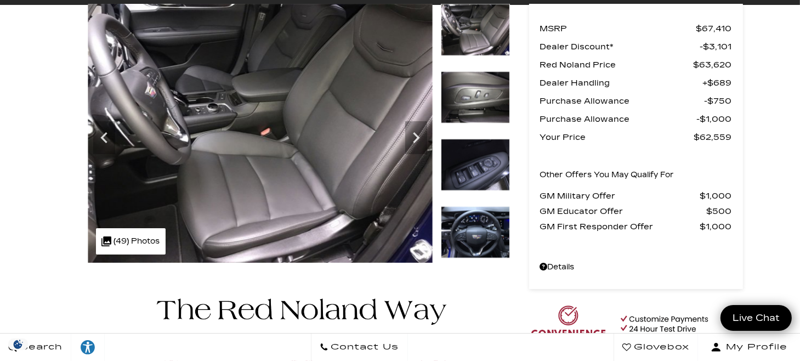
click at [495, 236] on img at bounding box center [475, 232] width 69 height 52
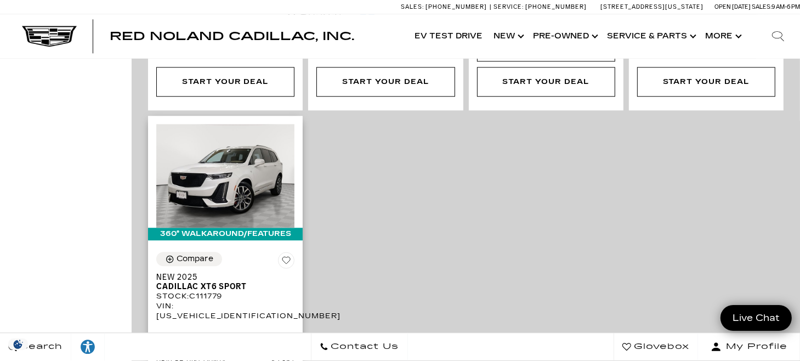
scroll to position [2798, 0]
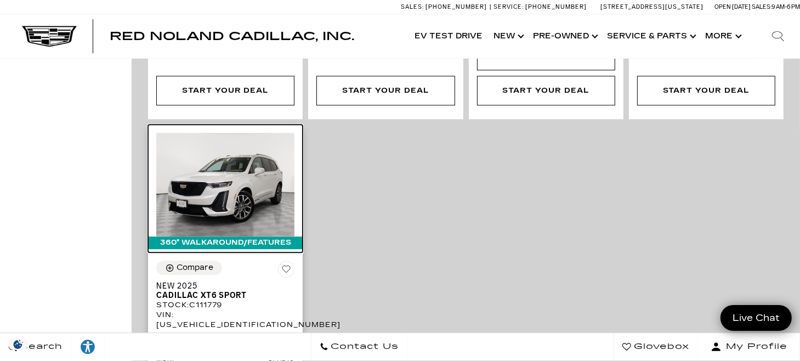
click at [233, 133] on img at bounding box center [225, 185] width 138 height 104
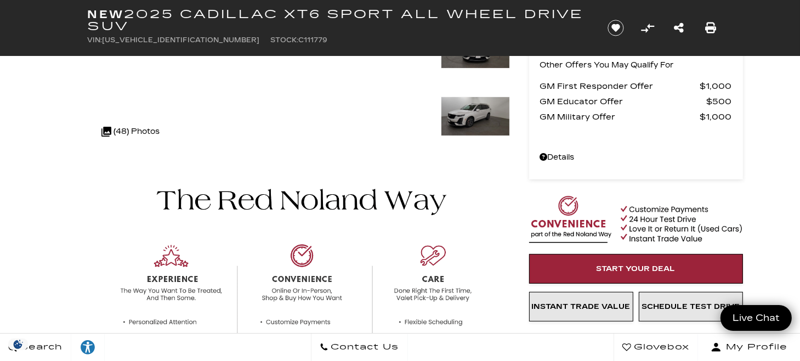
scroll to position [110, 0]
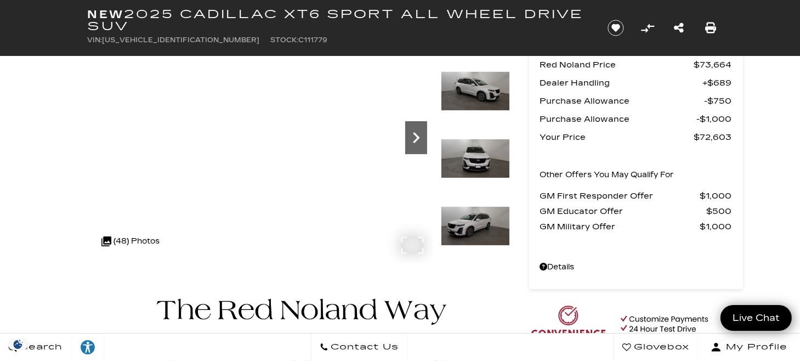
click at [415, 134] on icon "Next" at bounding box center [416, 137] width 7 height 11
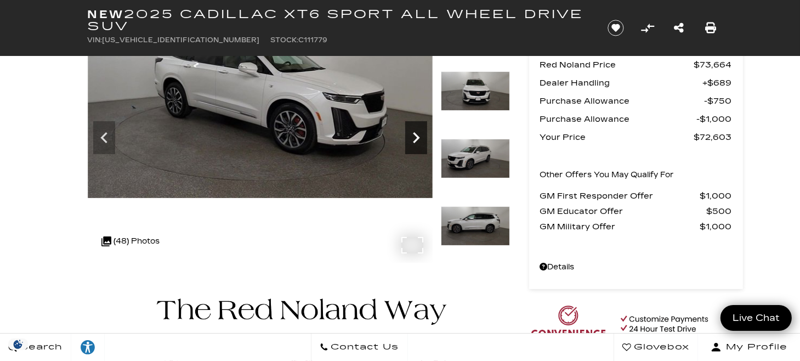
click at [415, 134] on icon "Next" at bounding box center [416, 137] width 7 height 11
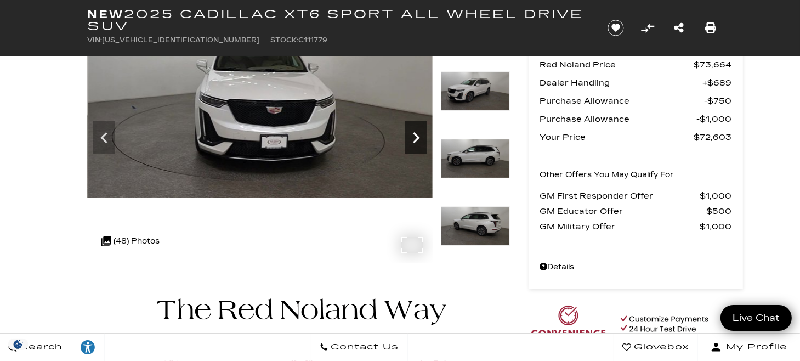
click at [415, 134] on icon "Next" at bounding box center [416, 137] width 7 height 11
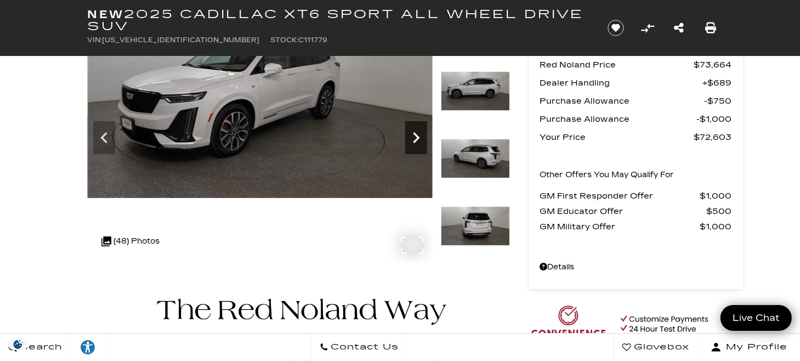
click at [414, 132] on icon "Next" at bounding box center [416, 138] width 22 height 22
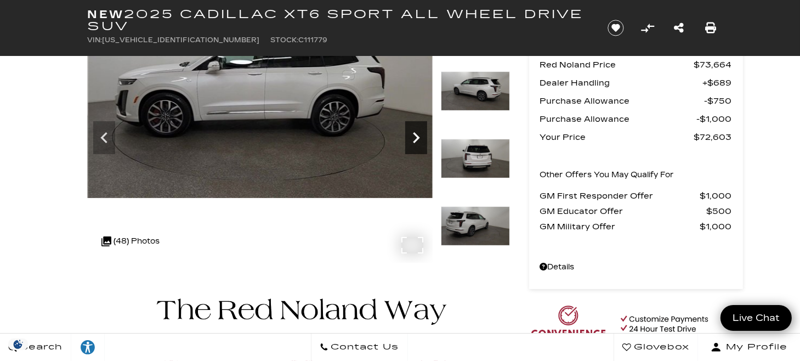
click at [414, 135] on icon "Next" at bounding box center [416, 138] width 22 height 22
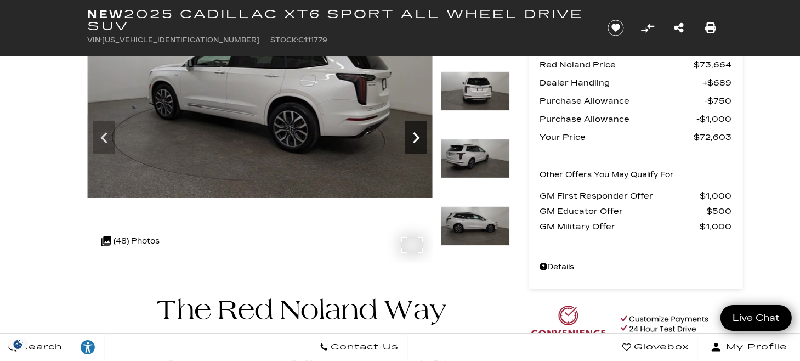
click at [414, 135] on icon "Next" at bounding box center [416, 138] width 22 height 22
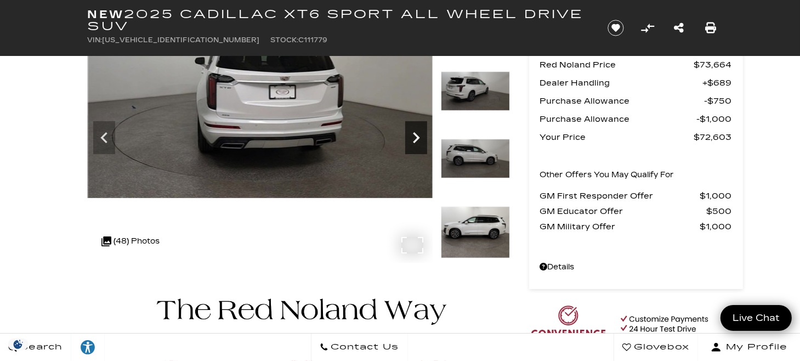
click at [414, 135] on icon "Next" at bounding box center [416, 138] width 22 height 22
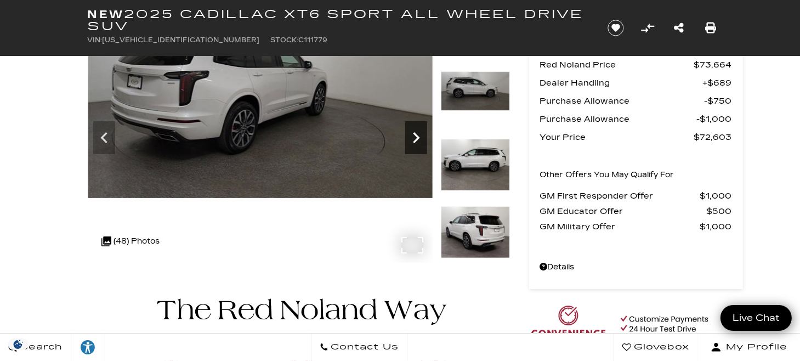
click at [414, 135] on icon "Next" at bounding box center [416, 138] width 22 height 22
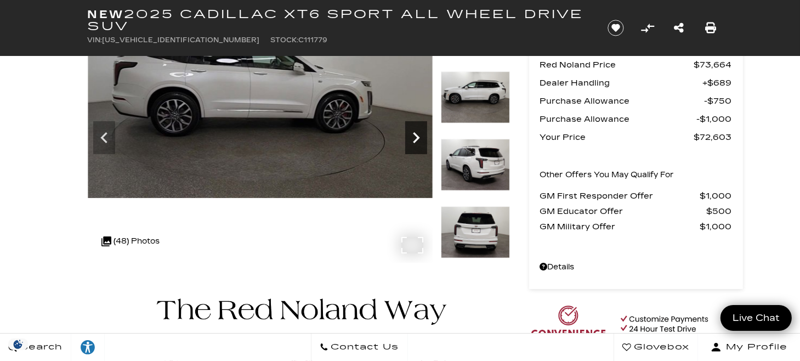
click at [414, 135] on icon "Next" at bounding box center [416, 138] width 22 height 22
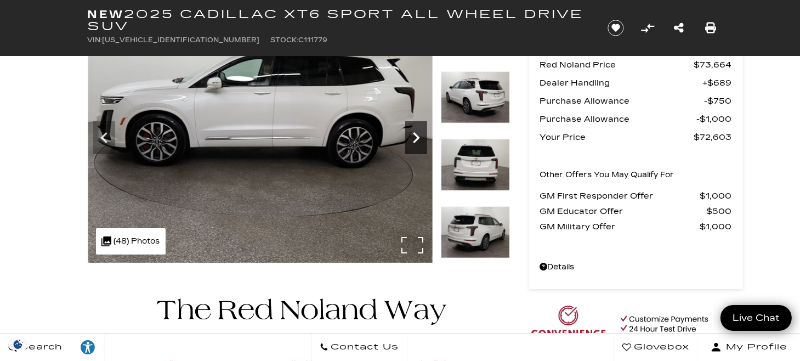
click at [414, 135] on icon "Next" at bounding box center [416, 138] width 22 height 22
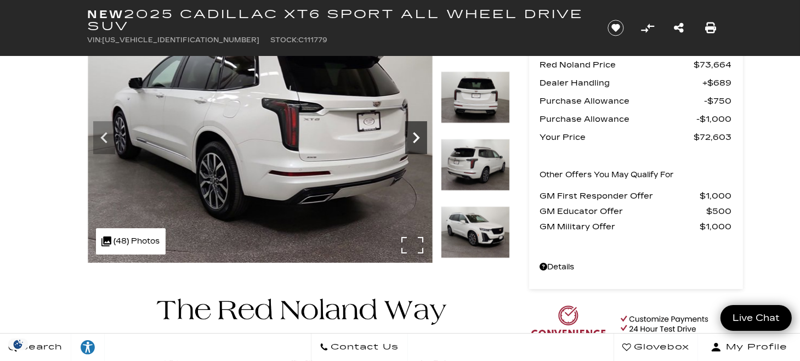
click at [414, 135] on icon "Next" at bounding box center [416, 138] width 22 height 22
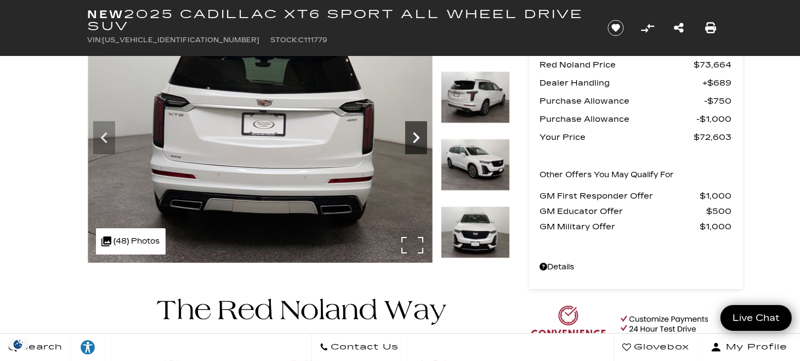
click at [414, 135] on icon "Next" at bounding box center [416, 138] width 22 height 22
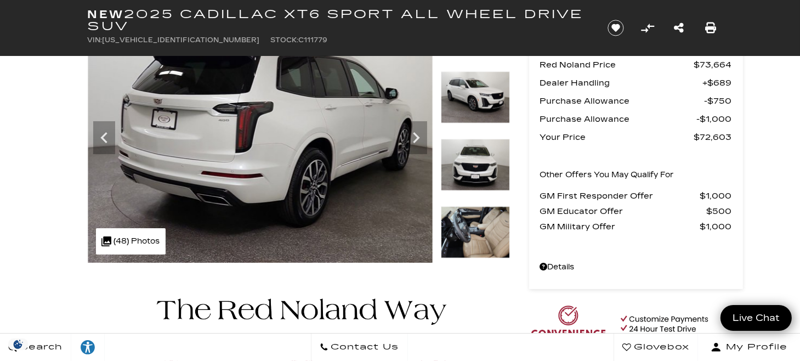
click at [464, 241] on img at bounding box center [475, 232] width 69 height 52
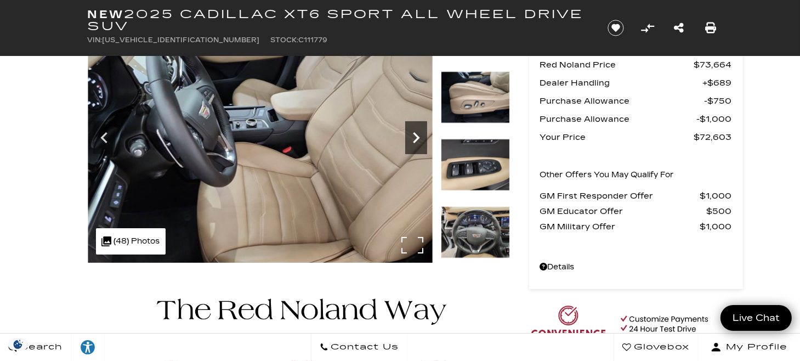
click at [411, 139] on icon "Next" at bounding box center [416, 138] width 22 height 22
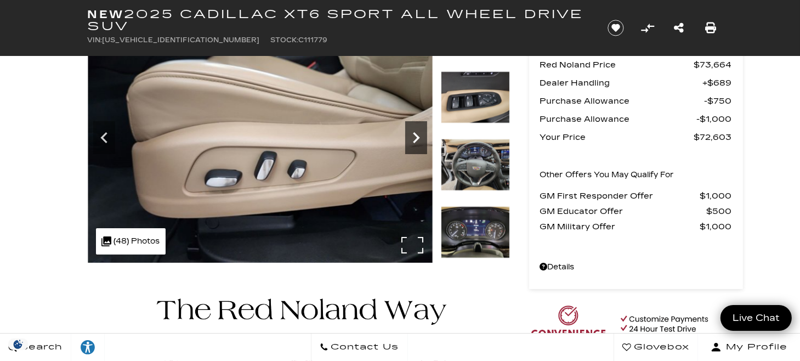
click at [411, 139] on icon "Next" at bounding box center [416, 138] width 22 height 22
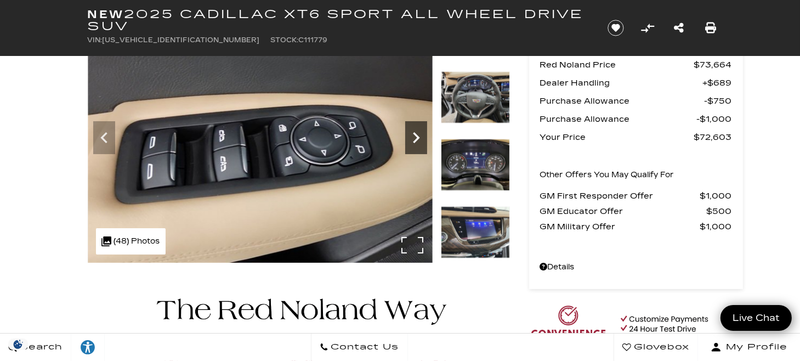
click at [411, 139] on icon "Next" at bounding box center [416, 138] width 22 height 22
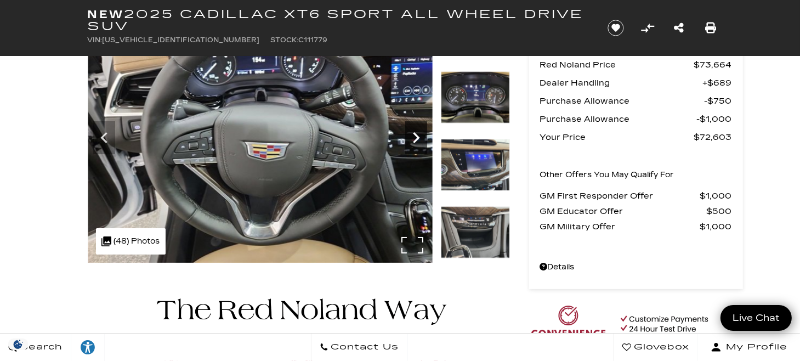
click at [411, 139] on icon "Next" at bounding box center [416, 138] width 22 height 22
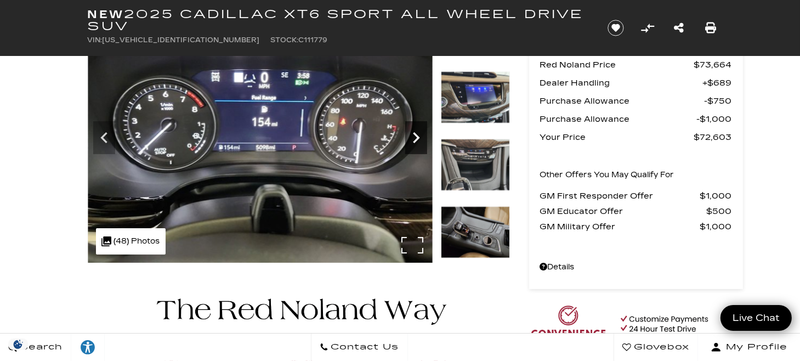
click at [411, 139] on icon "Next" at bounding box center [416, 138] width 22 height 22
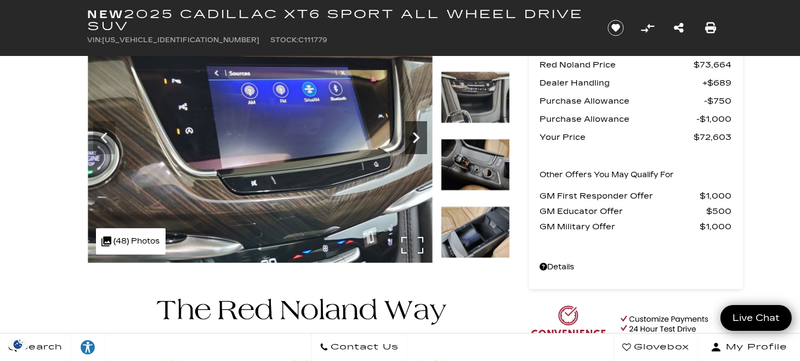
click at [411, 139] on icon "Next" at bounding box center [416, 138] width 22 height 22
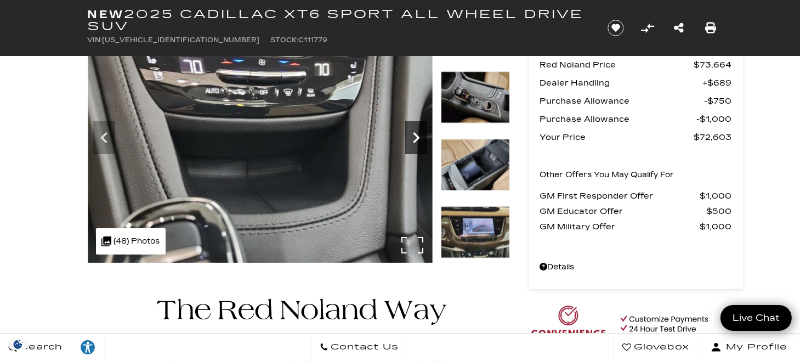
click at [411, 139] on icon "Next" at bounding box center [416, 138] width 22 height 22
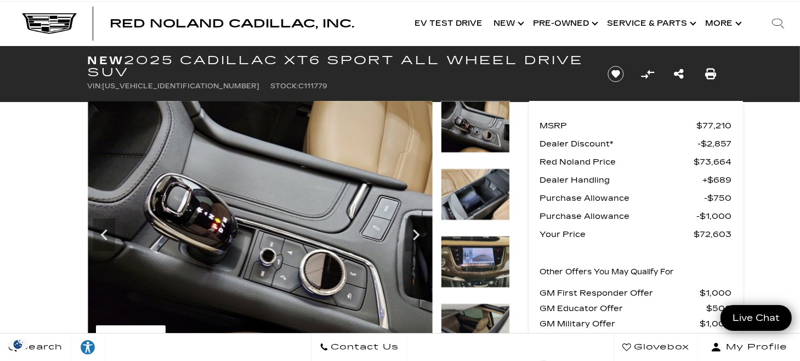
scroll to position [0, 0]
